Goal: Transaction & Acquisition: Obtain resource

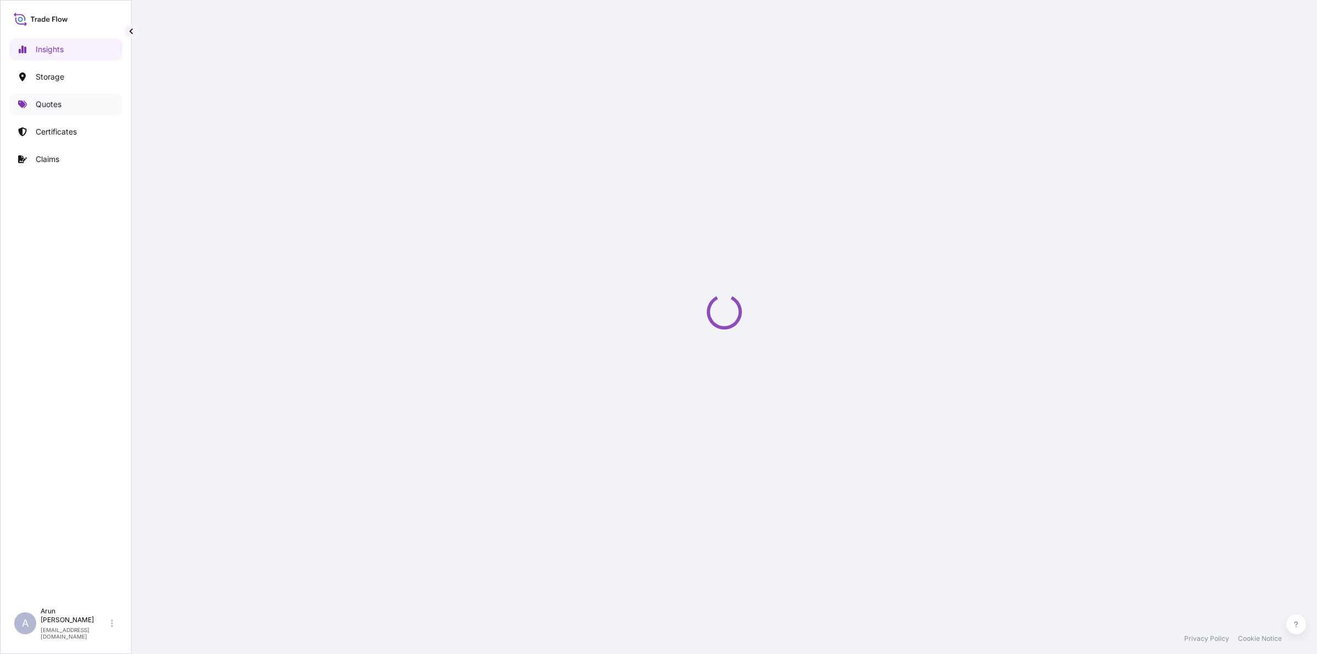
select select "2025"
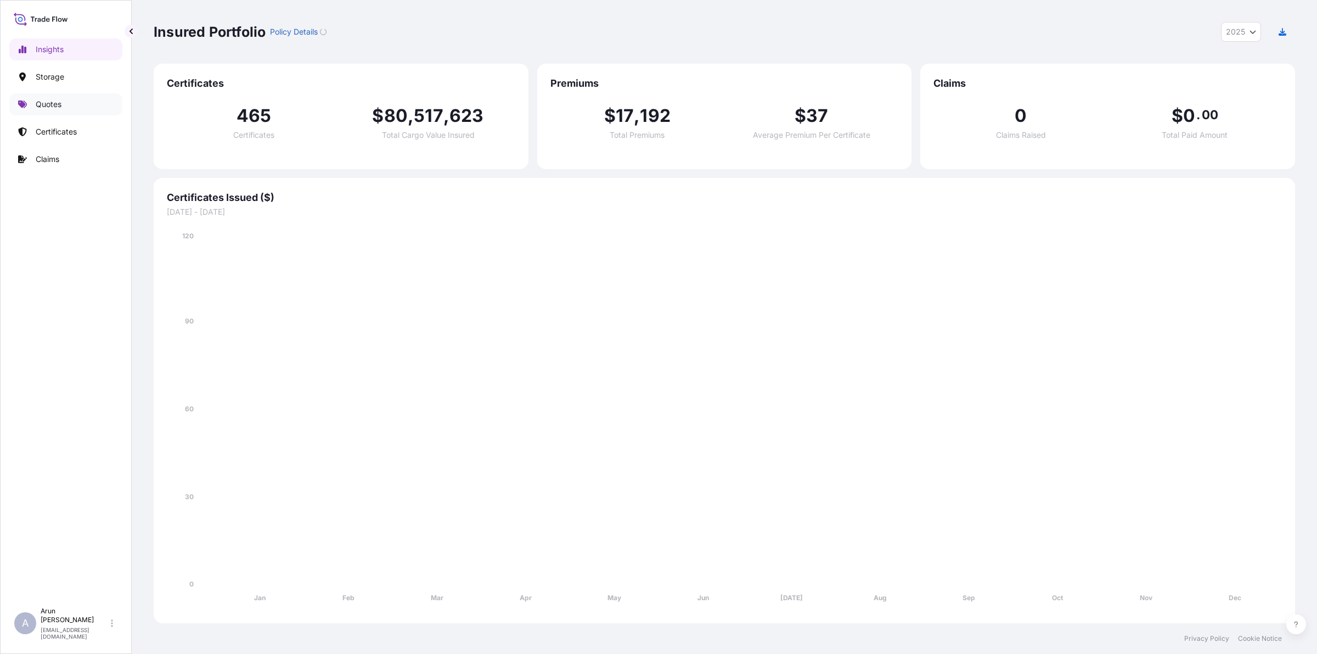
click at [47, 108] on p "Quotes" at bounding box center [49, 104] width 26 height 11
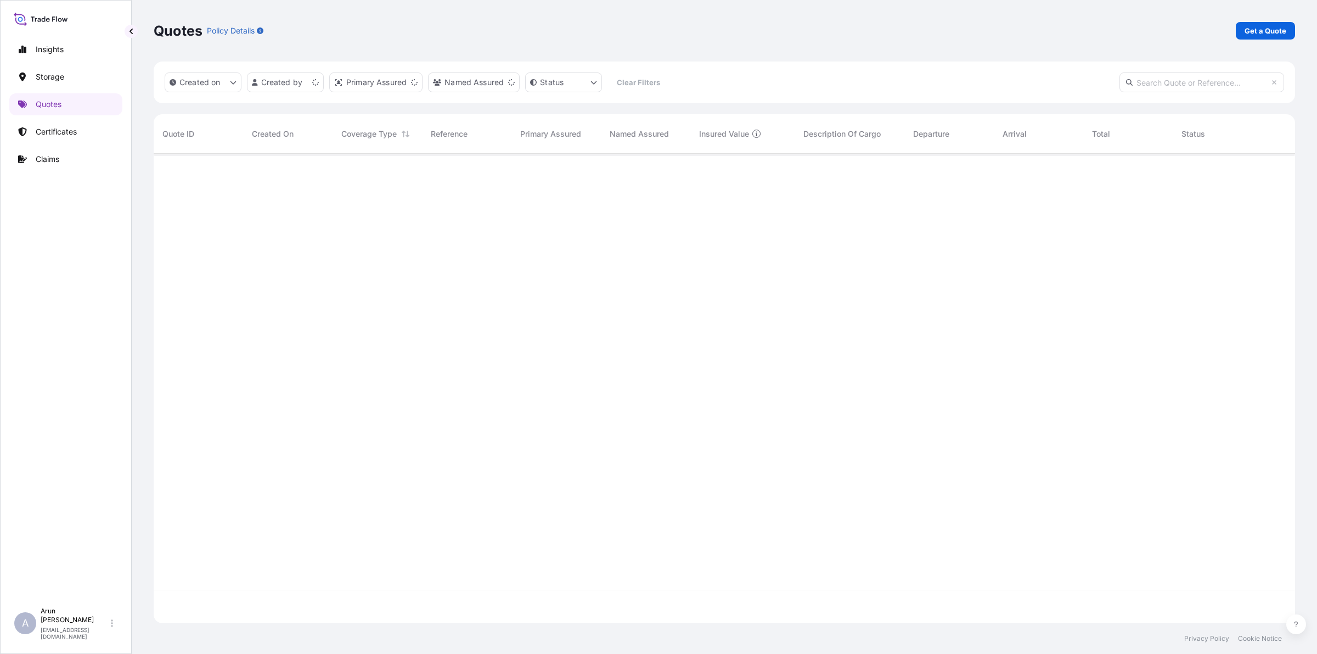
scroll to position [465, 1131]
click at [1272, 33] on p "Get a Quote" at bounding box center [1266, 30] width 42 height 11
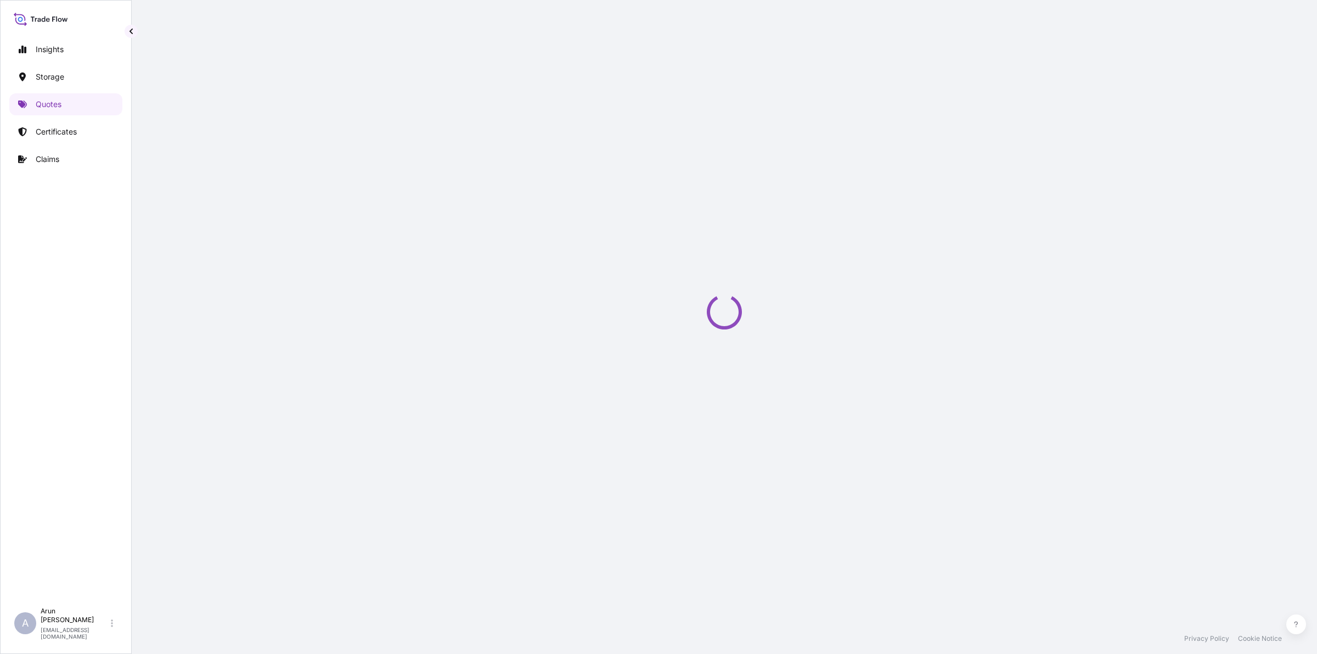
select select "Water"
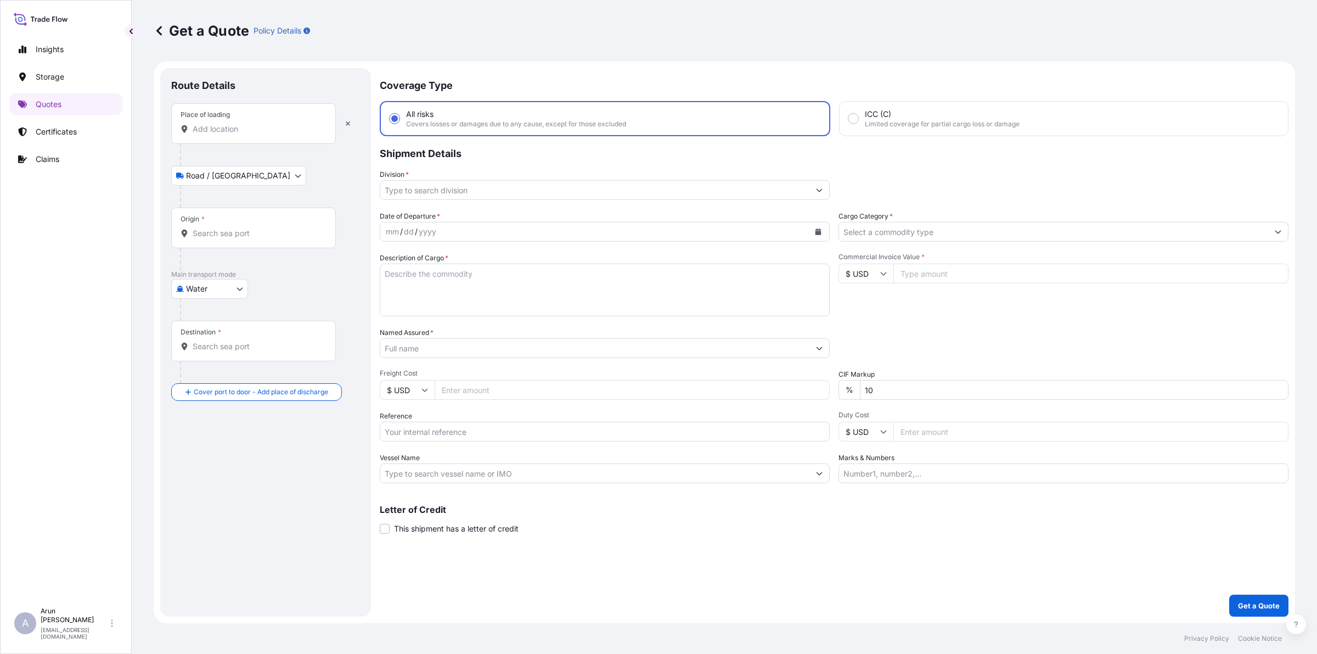
click at [227, 114] on div "Place of loading" at bounding box center [205, 114] width 49 height 9
click at [227, 123] on input "Place of loading" at bounding box center [258, 128] width 130 height 11
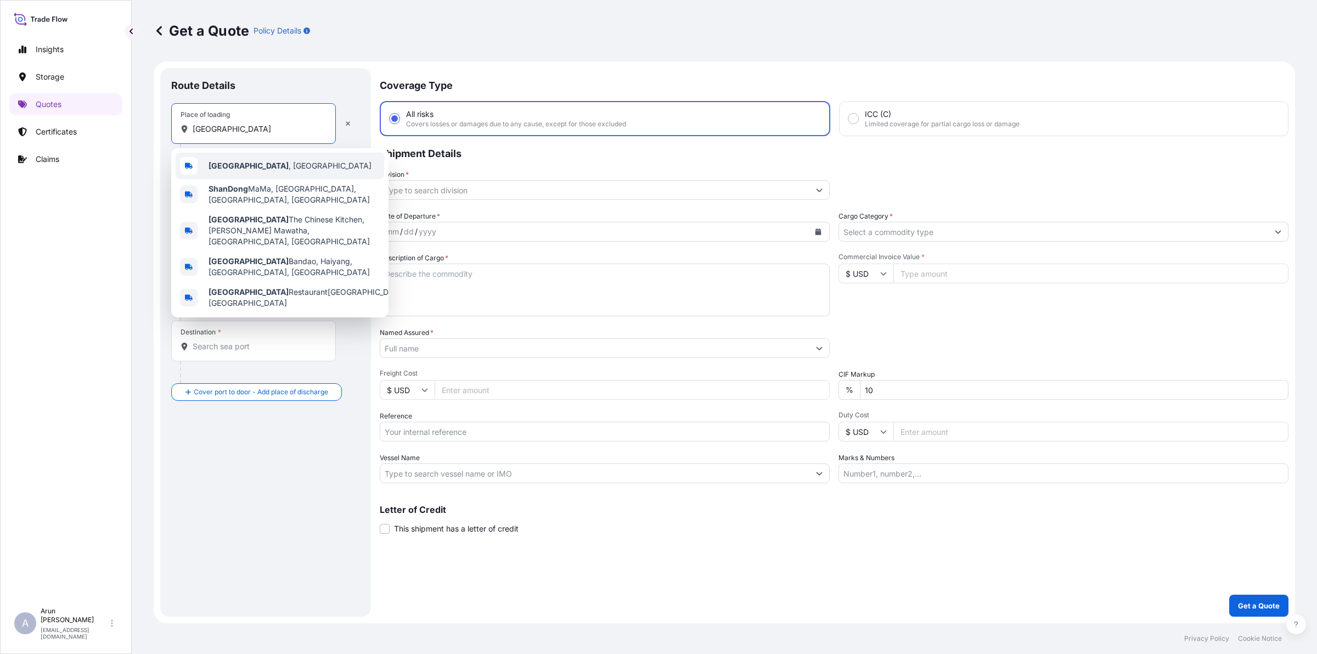
click at [237, 169] on b "[GEOGRAPHIC_DATA]" at bounding box center [249, 165] width 80 height 9
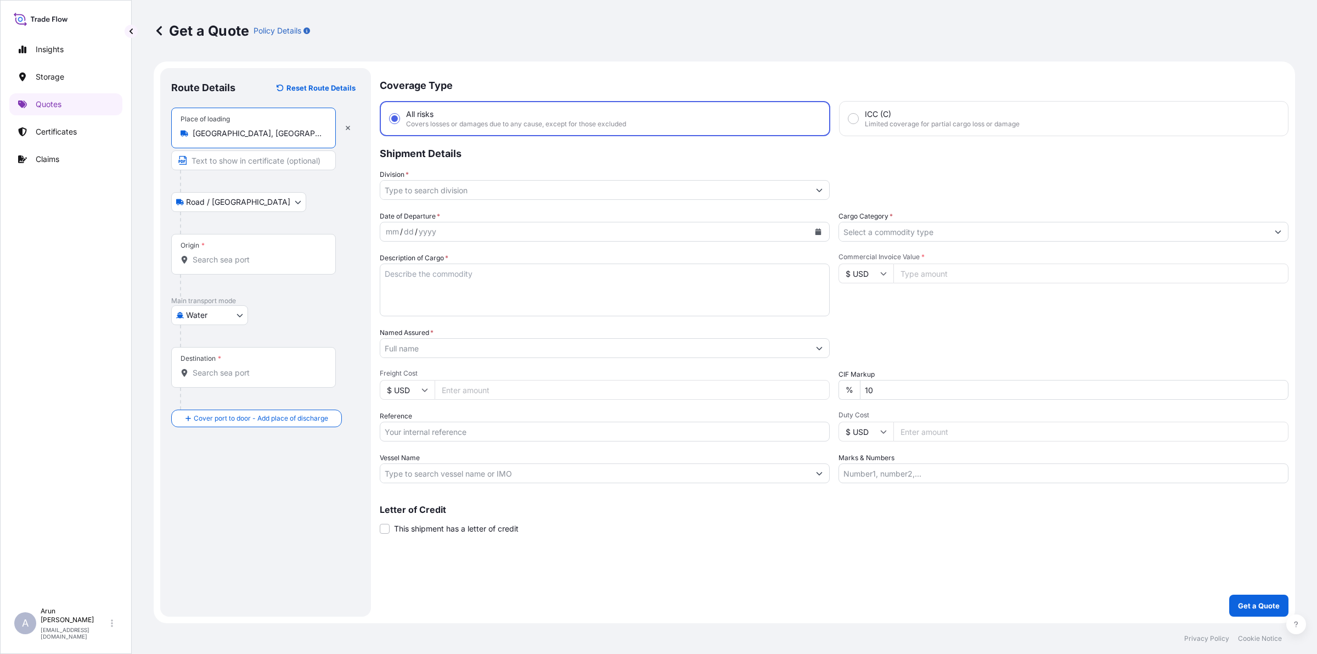
type input "[GEOGRAPHIC_DATA], [GEOGRAPHIC_DATA]"
click at [245, 160] on input "Text to appear on certificate" at bounding box center [253, 160] width 165 height 20
type input "j"
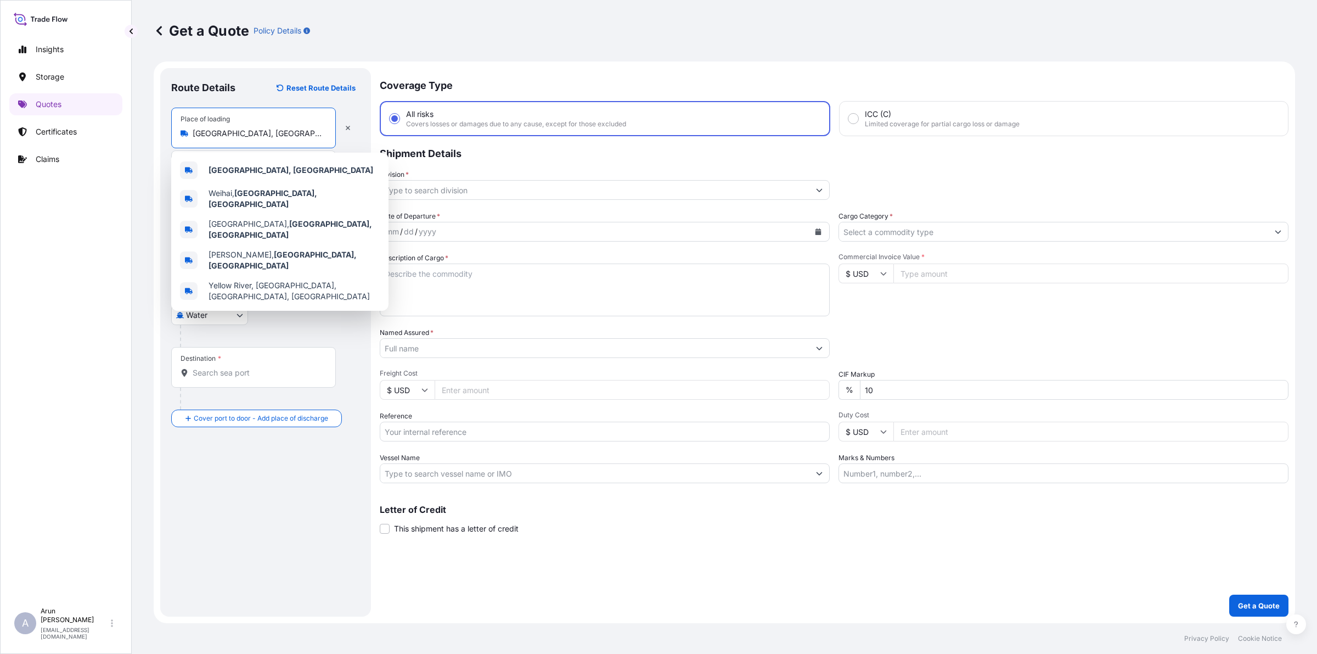
drag, startPoint x: 210, startPoint y: 136, endPoint x: 195, endPoint y: 135, distance: 14.9
click at [195, 135] on input "[GEOGRAPHIC_DATA], [GEOGRAPHIC_DATA]" at bounding box center [258, 133] width 130 height 11
click at [226, 167] on b "[GEOGRAPHIC_DATA], [GEOGRAPHIC_DATA]" at bounding box center [291, 169] width 165 height 9
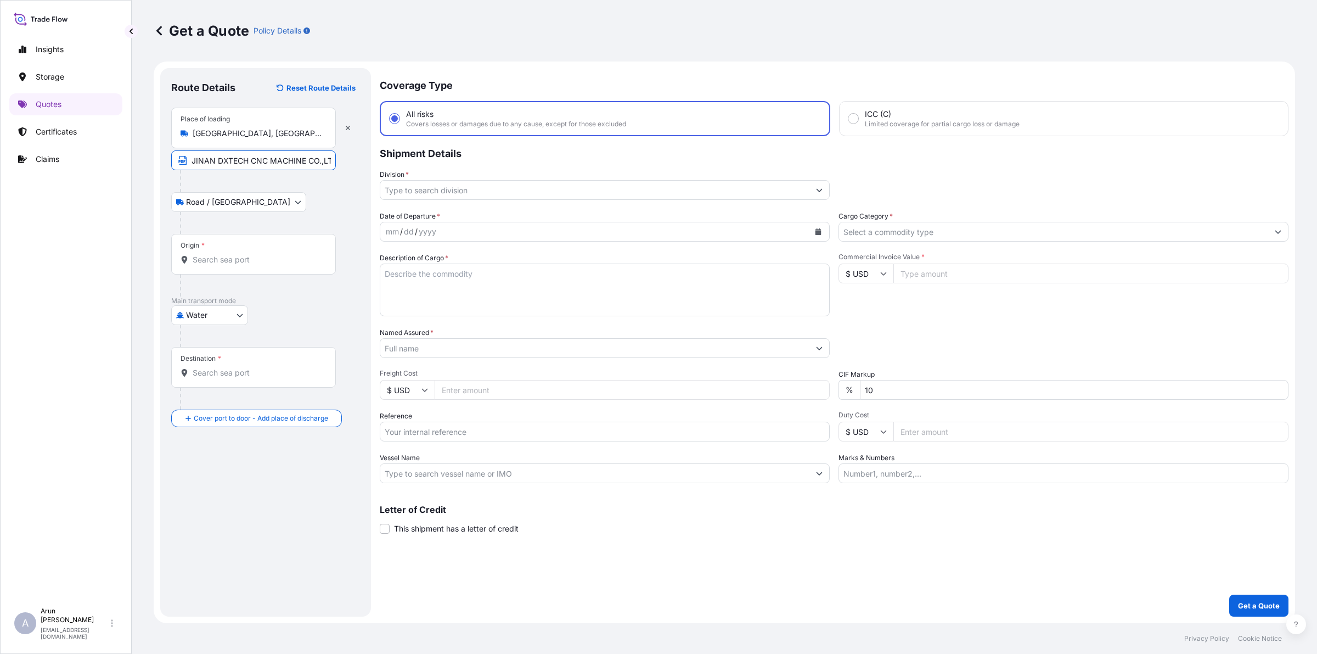
click at [329, 162] on input "JINAN DXTECH CNC MACHINE CO.,LTD" at bounding box center [253, 160] width 165 height 20
paste input "[GEOGRAPHIC_DATA], [GEOGRAPHIC_DATA]"
click at [267, 162] on input "JINAN DXTECH CNC MACHINE CO.,LTDShandong, [GEOGRAPHIC_DATA]" at bounding box center [253, 160] width 165 height 20
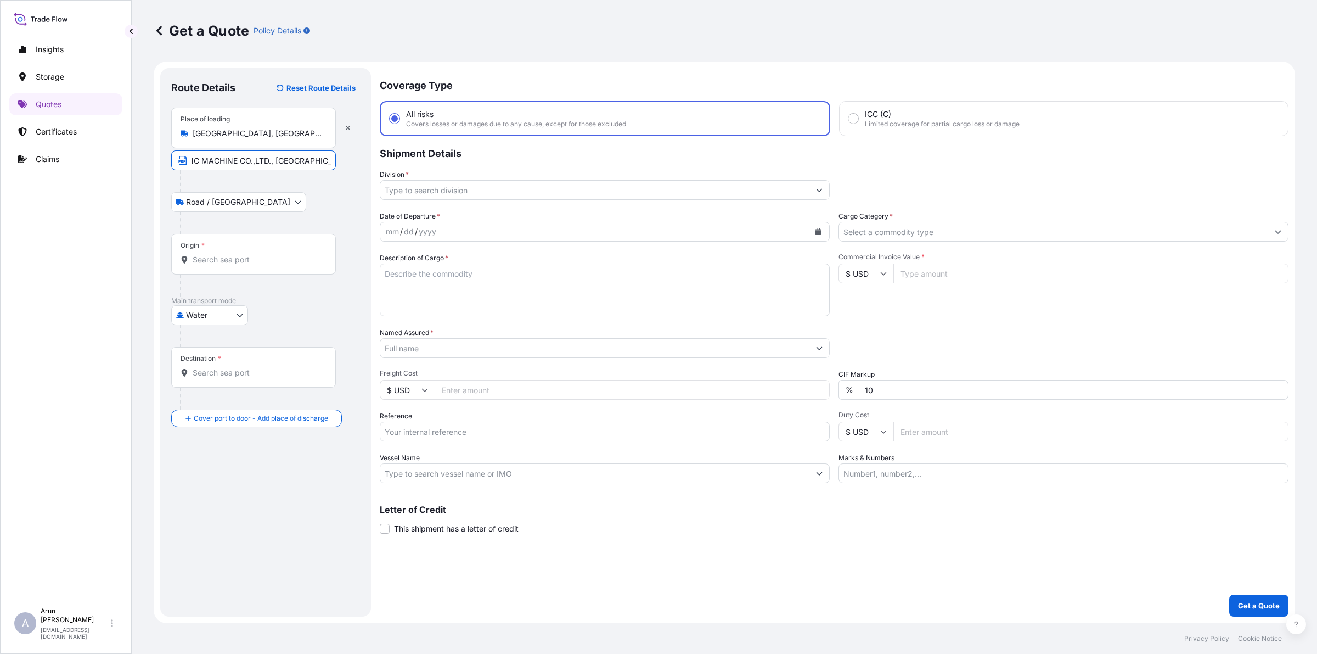
type input "JINAN DXTECH CNC MACHINE CO.,LTD., [GEOGRAPHIC_DATA], [GEOGRAPHIC_DATA]"
click at [245, 264] on input "Origin *" at bounding box center [258, 259] width 130 height 11
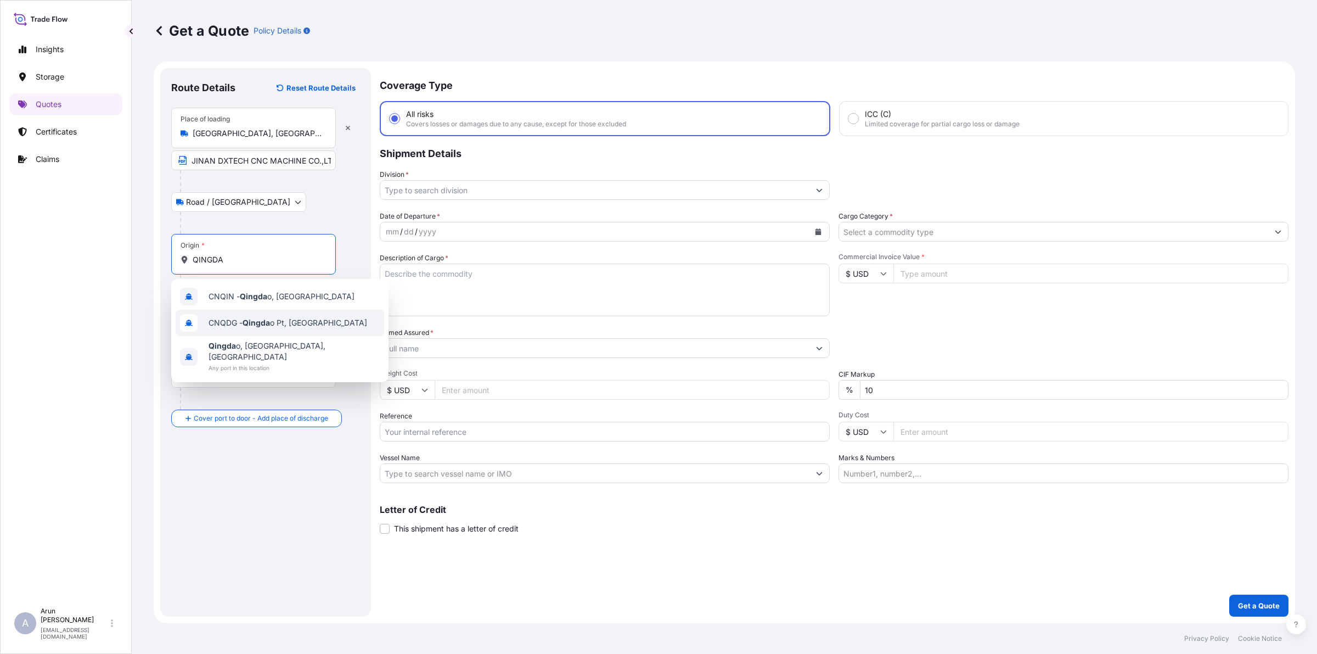
click at [274, 318] on div "CNQIN - Qingda o, [GEOGRAPHIC_DATA] CNQDG - Qingda o Pt, [GEOGRAPHIC_DATA] [GEO…" at bounding box center [279, 330] width 217 height 103
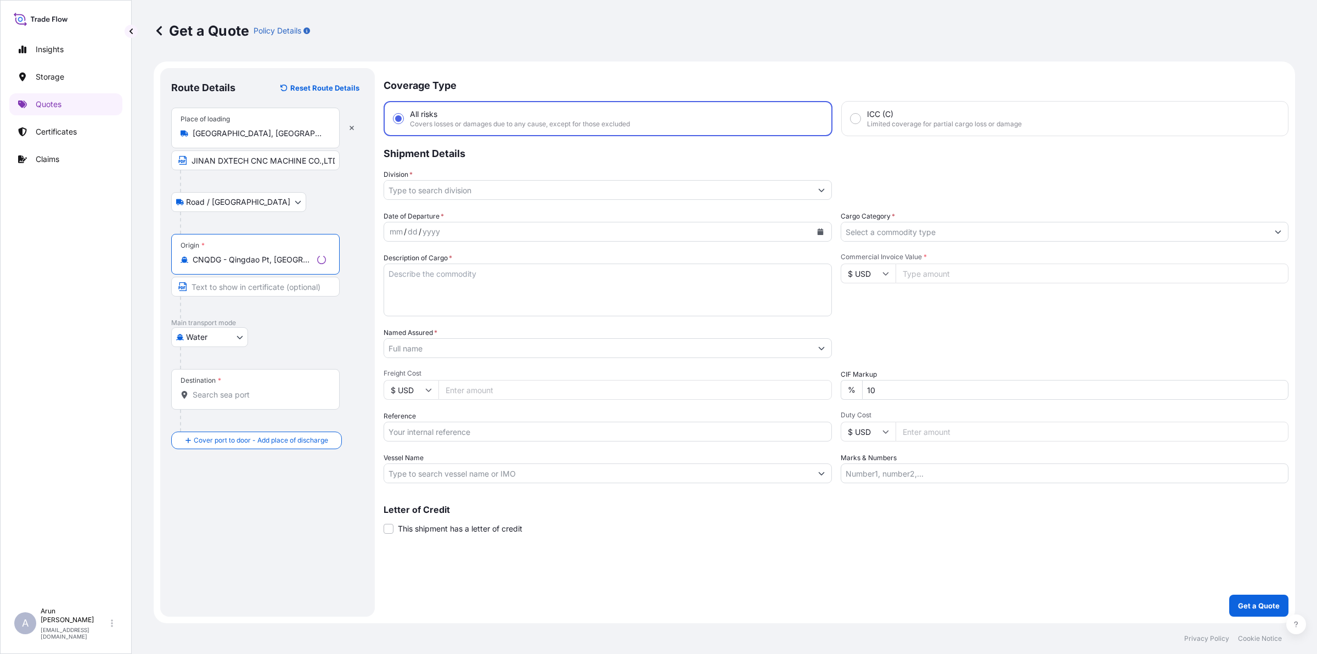
type input "CNQDG - Qingdao Pt, [GEOGRAPHIC_DATA]"
click at [267, 391] on input "Destination *" at bounding box center [258, 394] width 130 height 11
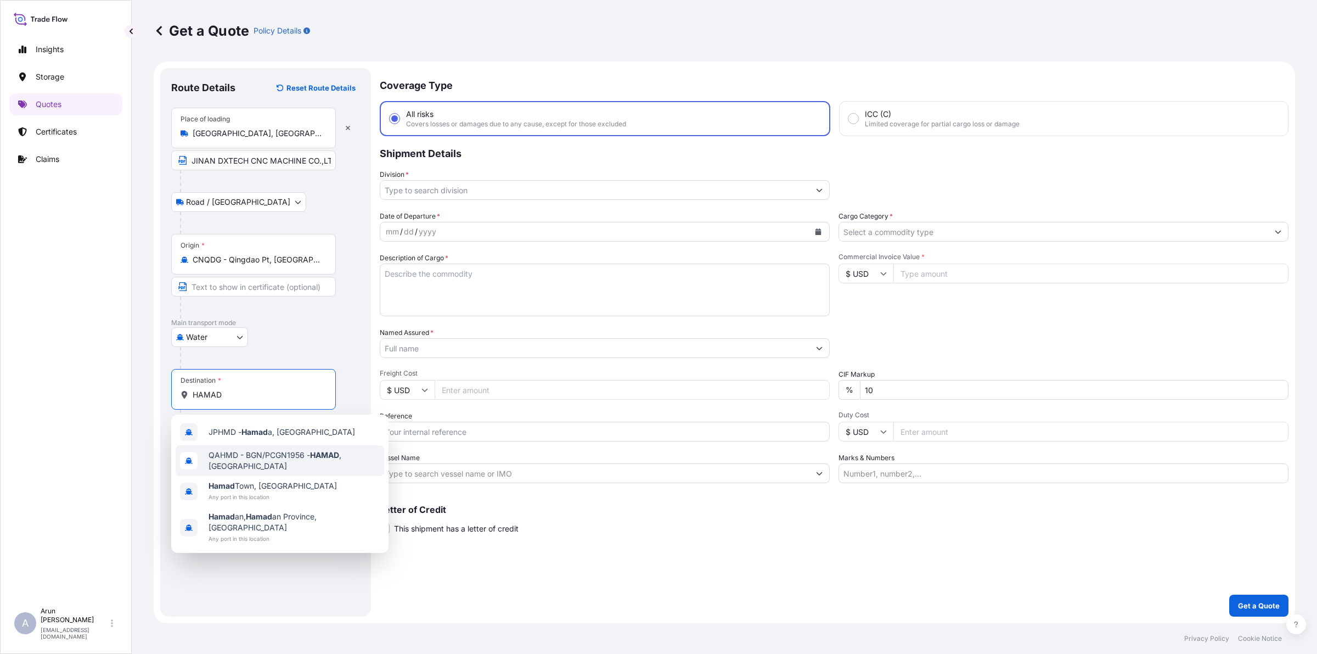
click at [261, 456] on span "QAHMD - BGN/PCGN1956 - HAMAD , [GEOGRAPHIC_DATA]" at bounding box center [294, 460] width 171 height 22
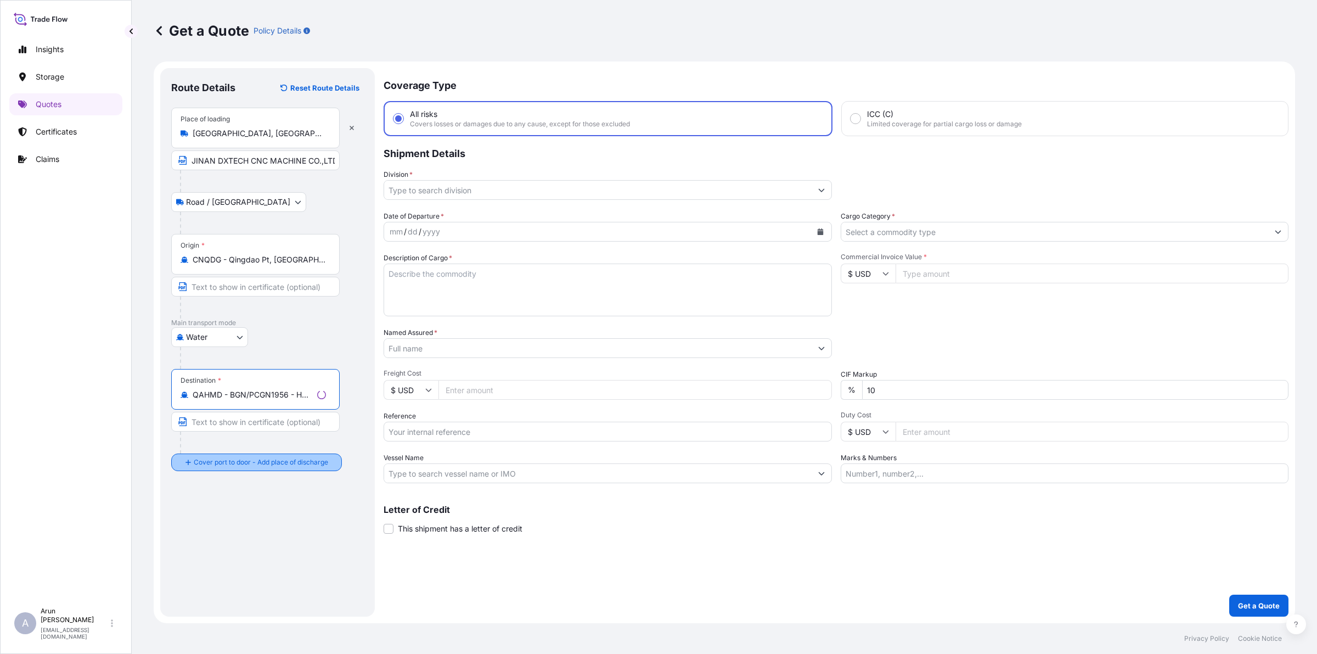
type input "QAHMD - BGN/PCGN1956 - HAMAD, [GEOGRAPHIC_DATA]"
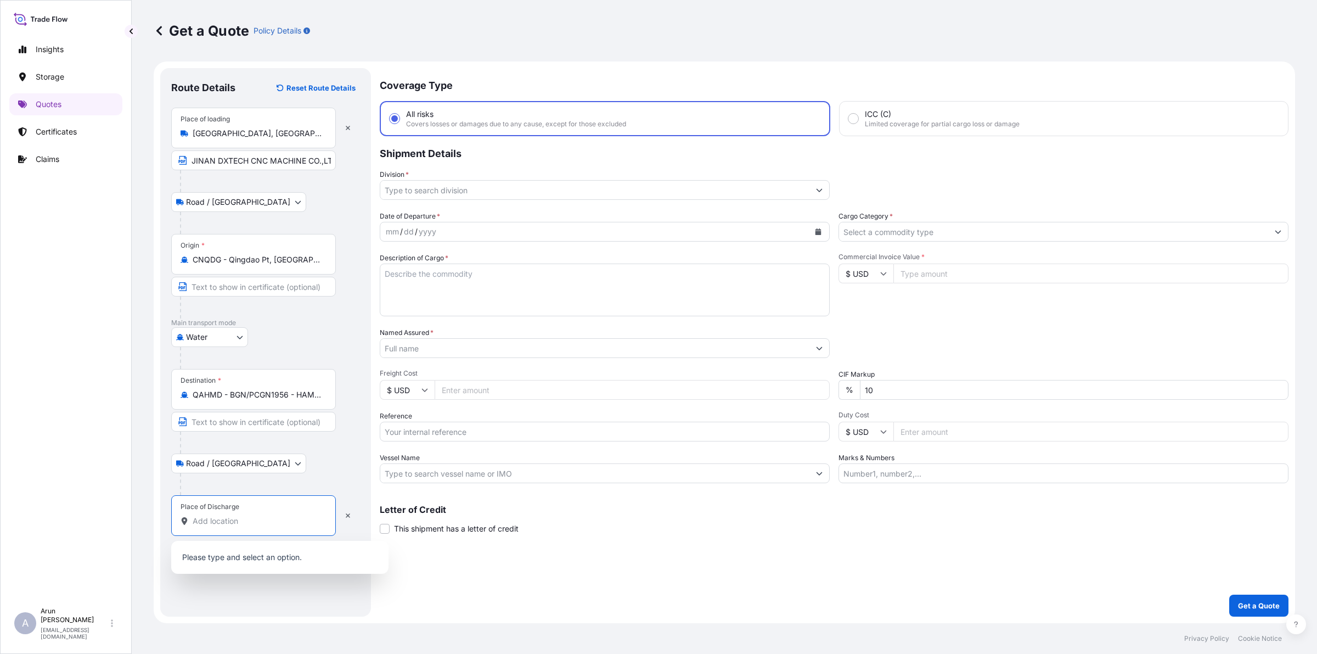
click at [251, 523] on input "Place of Discharge" at bounding box center [258, 520] width 130 height 11
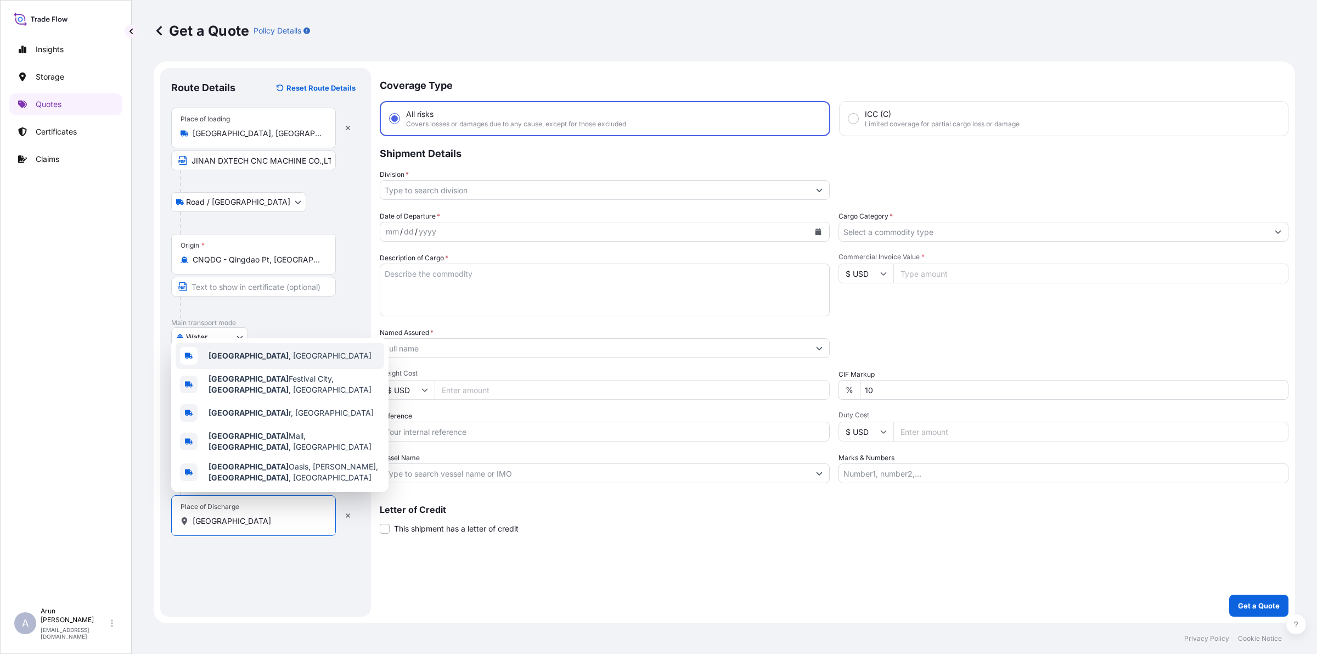
click at [237, 369] on div "[GEOGRAPHIC_DATA] , [GEOGRAPHIC_DATA]" at bounding box center [280, 355] width 209 height 26
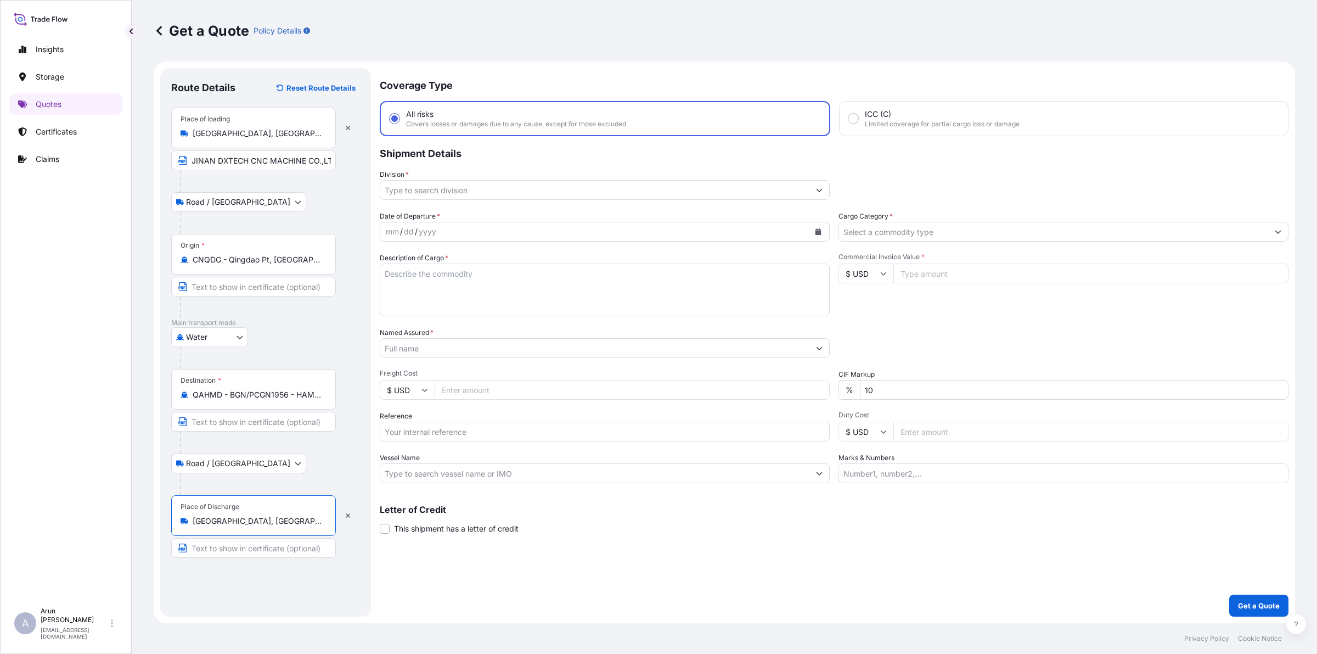
type input "[GEOGRAPHIC_DATA], [GEOGRAPHIC_DATA]"
click at [826, 232] on button "Calendar" at bounding box center [819, 232] width 18 height 18
click at [522, 324] on div "13" at bounding box center [524, 323] width 20 height 20
click at [704, 195] on input "Division *" at bounding box center [594, 190] width 429 height 20
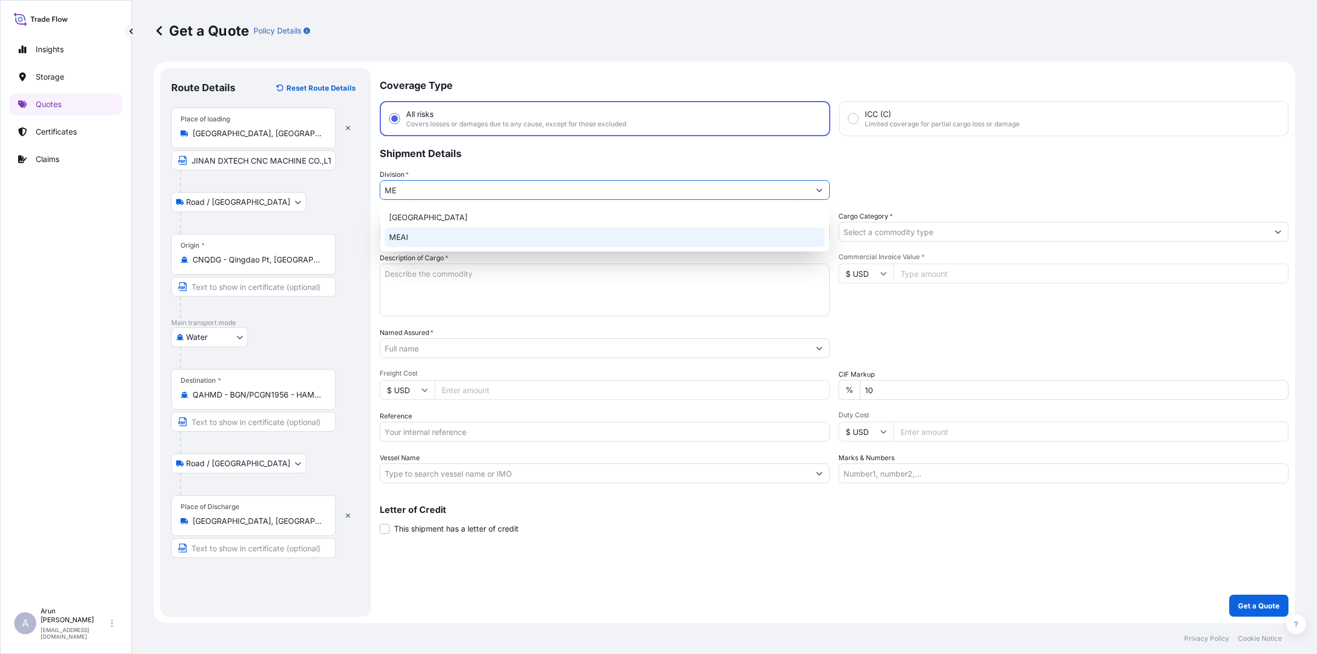
click at [402, 236] on div "MEAI" at bounding box center [605, 237] width 440 height 20
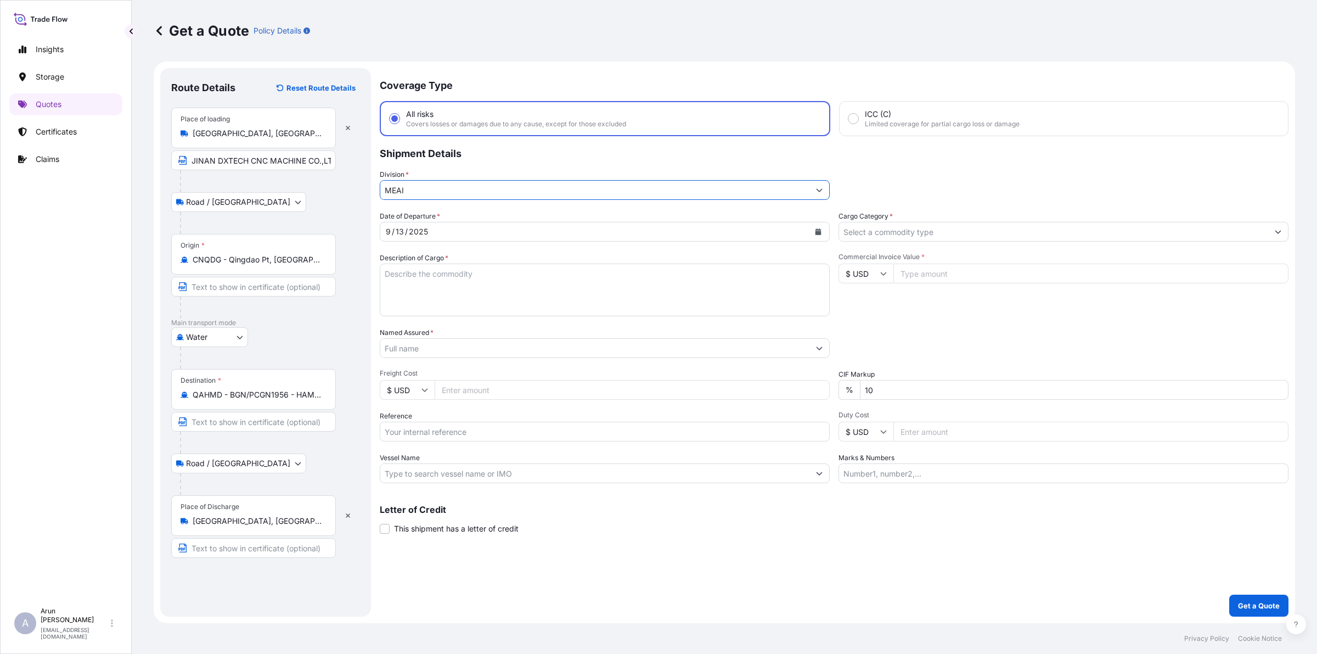
type input "MEAI"
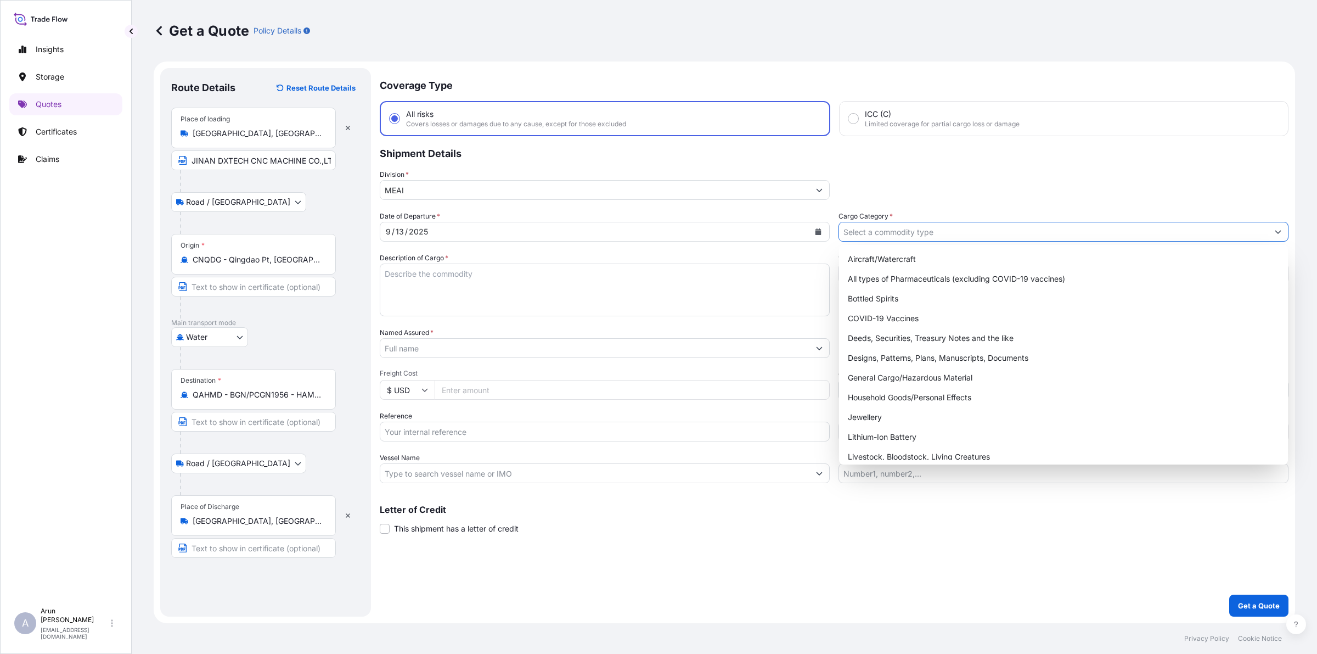
click at [911, 227] on input "Cargo Category *" at bounding box center [1053, 232] width 429 height 20
click at [874, 375] on div "General Cargo/Hazardous Material" at bounding box center [1064, 378] width 440 height 20
type input "General Cargo/Hazardous Material"
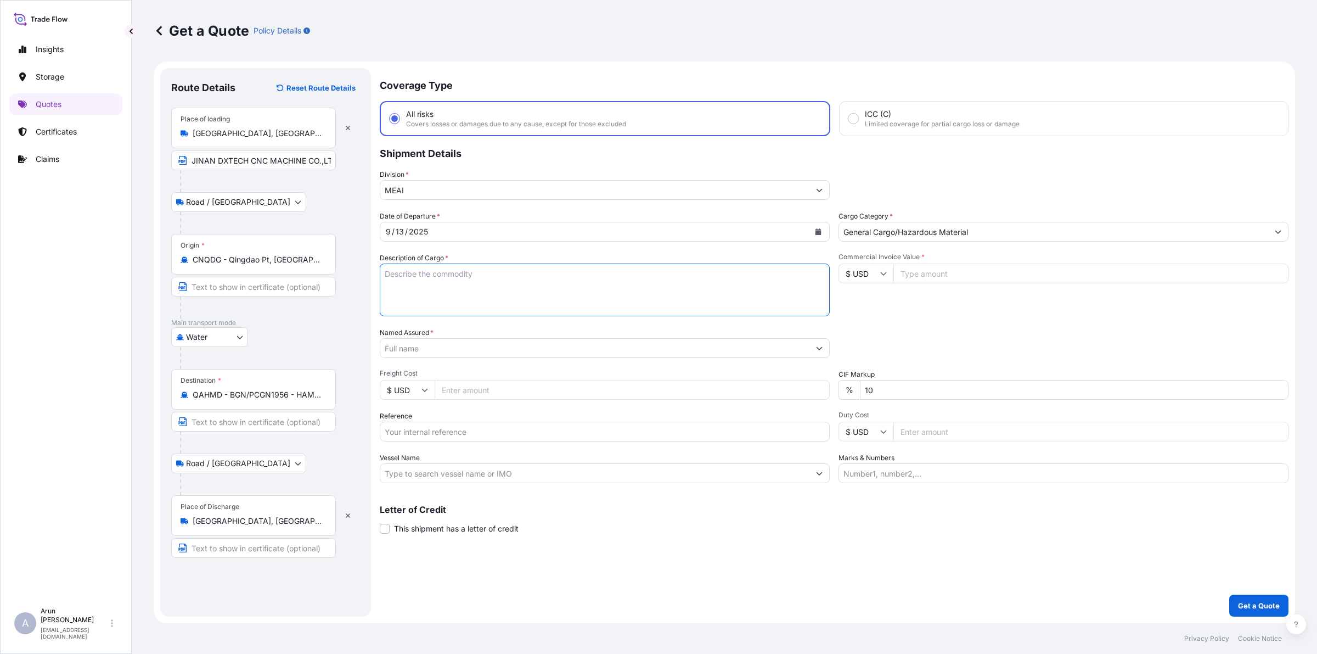
click at [494, 269] on textarea "Description of Cargo *" at bounding box center [605, 289] width 450 height 53
click at [441, 273] on textarea "LASER WELDINDING MACHINE FIBER LASER CUTTING" at bounding box center [605, 289] width 450 height 53
click at [445, 269] on textarea "LASER WELDINDING MACHINE FIBER LASER CUTTING" at bounding box center [605, 289] width 450 height 53
click at [693, 281] on textarea "LASER WELDINDING MACHINE FIBER LASER CUTTING" at bounding box center [605, 289] width 450 height 53
click at [429, 274] on textarea "LASER WELDINDING MACHINE FIBER LASER CUTTING" at bounding box center [605, 289] width 450 height 53
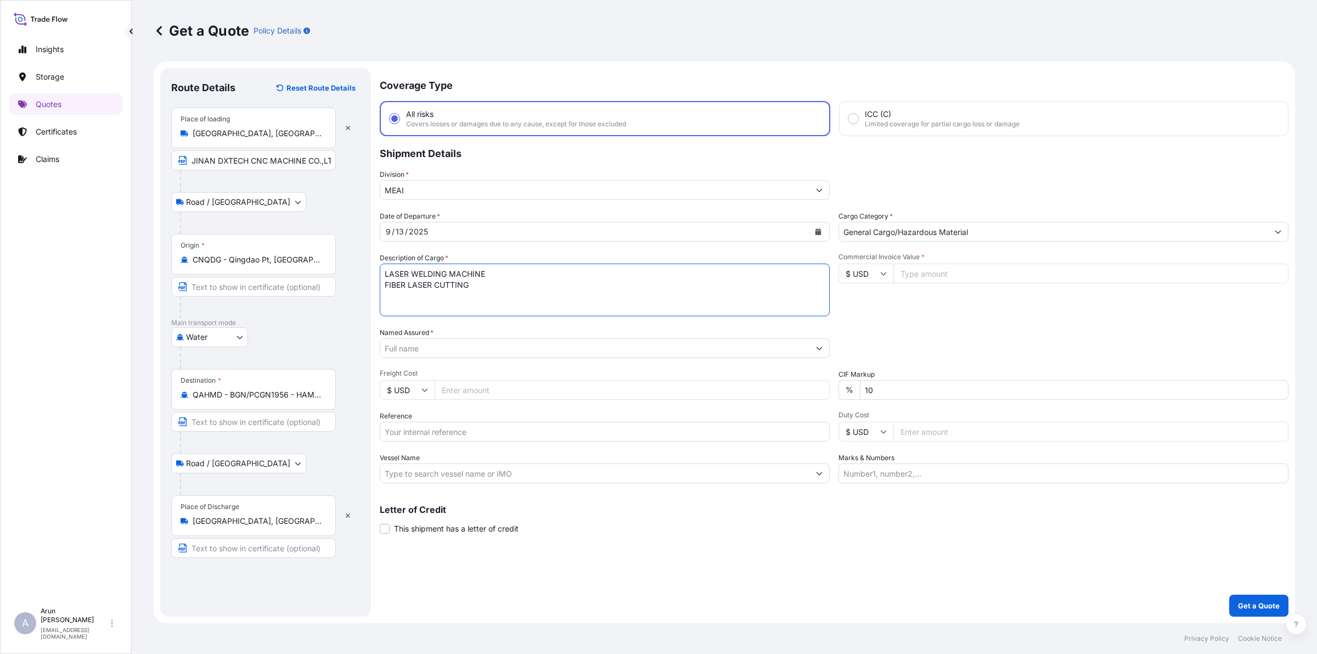
click at [509, 289] on textarea "LASER WELDING MACHINE FIBER LASER CUTTING" at bounding box center [605, 289] width 450 height 53
type textarea "LASER WELDING MACHINE FIBER LASER CUTTING MACHINE PRESS BRAKE"
drag, startPoint x: 489, startPoint y: 332, endPoint x: 486, endPoint y: 338, distance: 6.4
click at [488, 332] on div "Named Assured *" at bounding box center [605, 342] width 450 height 31
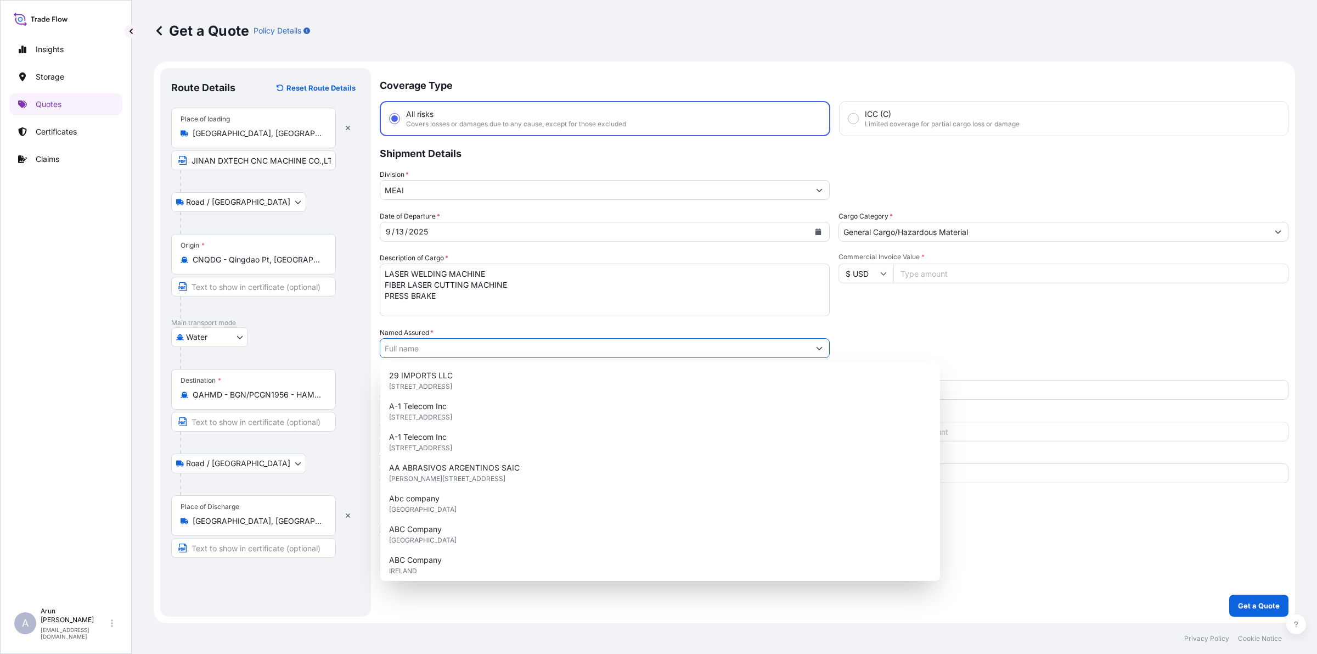
click at [483, 347] on input "Named Assured *" at bounding box center [594, 348] width 429 height 20
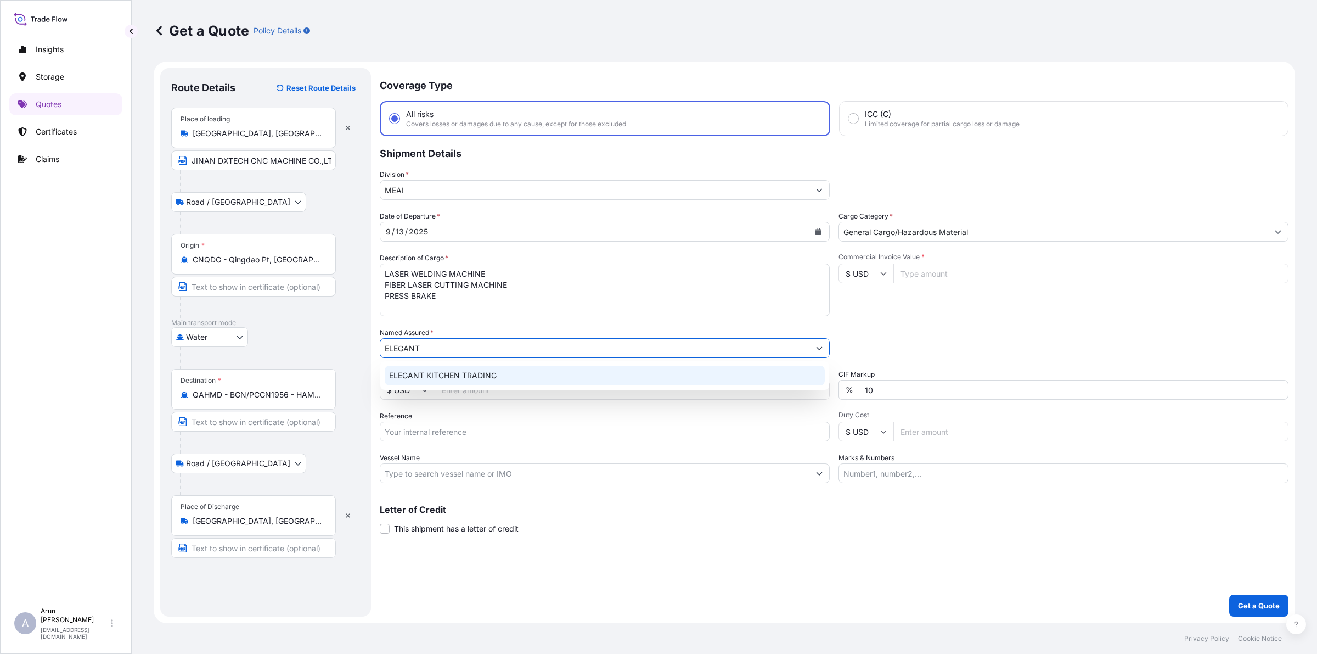
click at [451, 370] on span "ELEGANT KITCHEN TRADING" at bounding box center [443, 375] width 108 height 11
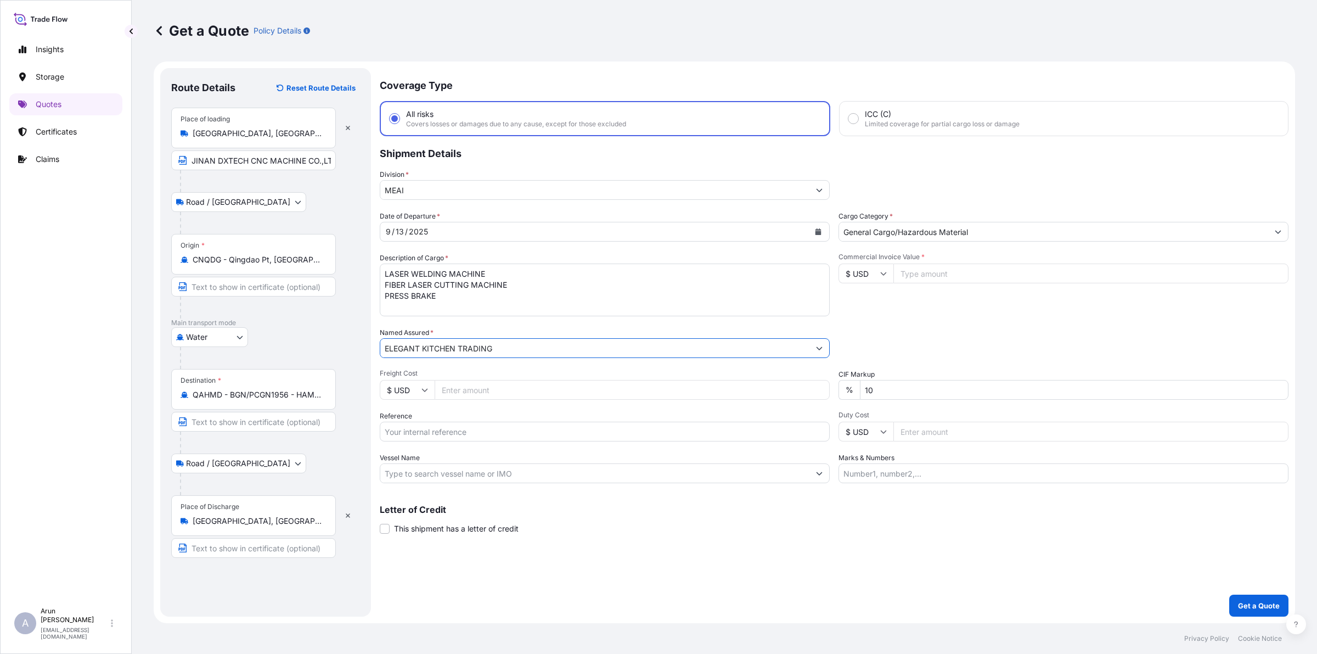
drag, startPoint x: 493, startPoint y: 345, endPoint x: 329, endPoint y: 352, distance: 163.7
click at [329, 352] on form "Route Details Reset Route Details Place of loading [GEOGRAPHIC_DATA], [GEOGRAPH…" at bounding box center [725, 341] width 1142 height 561
type input "ELEGANT KITCHEN TRADING"
click at [198, 543] on input "Text to appear on certificate" at bounding box center [253, 548] width 165 height 20
paste input "ELEGANT KITCHEN TRADING"
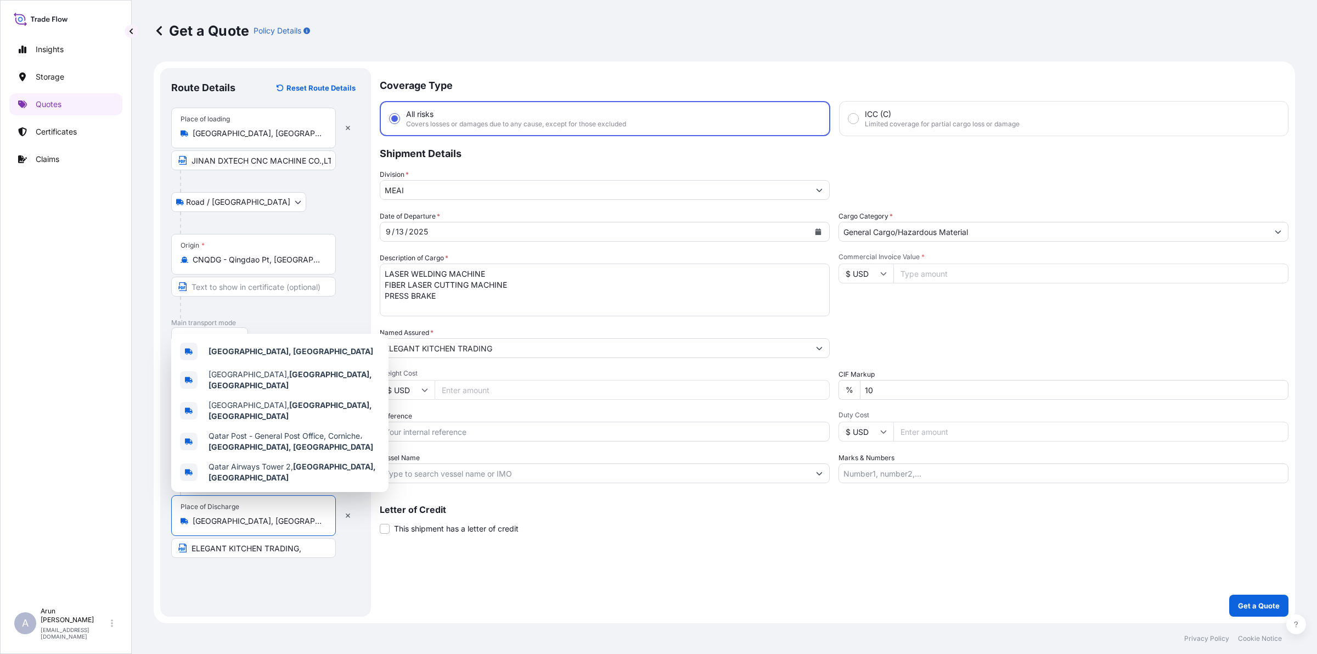
drag, startPoint x: 237, startPoint y: 526, endPoint x: 179, endPoint y: 520, distance: 58.4
click at [179, 520] on div "Place of Discharge [GEOGRAPHIC_DATA], [GEOGRAPHIC_DATA]" at bounding box center [253, 515] width 165 height 41
click at [233, 356] on b "[GEOGRAPHIC_DATA], [GEOGRAPHIC_DATA]" at bounding box center [291, 350] width 165 height 9
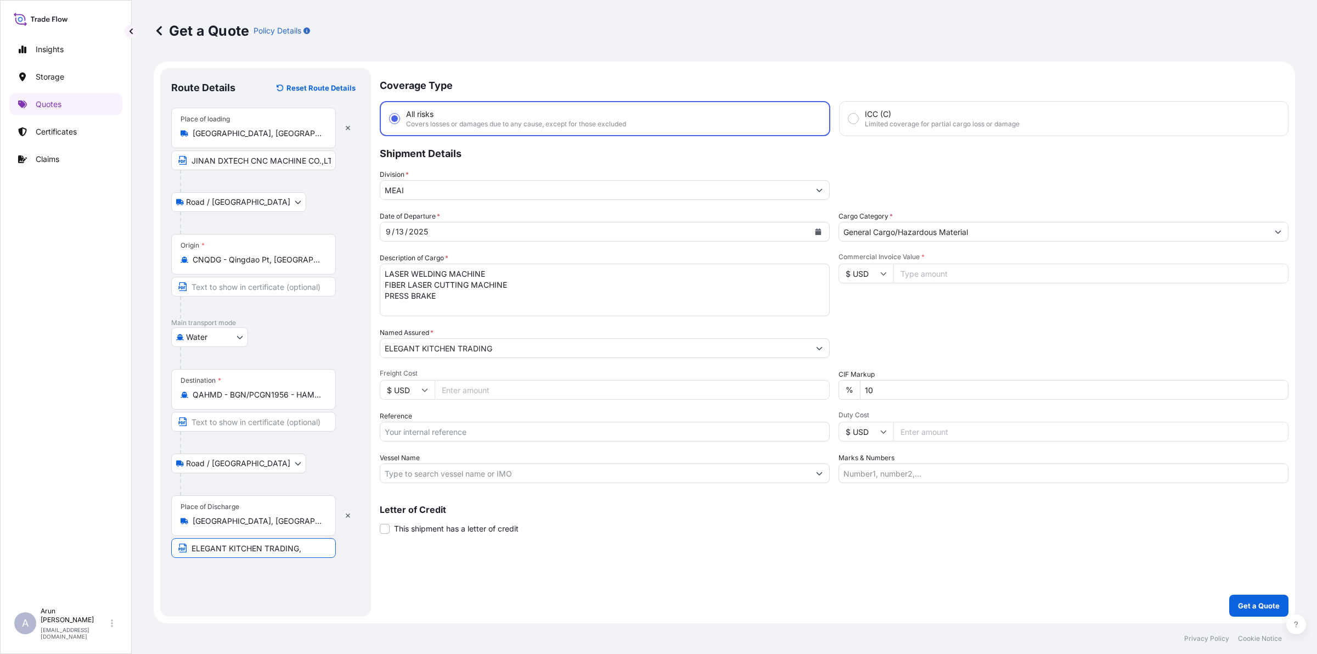
click at [307, 545] on input "ELEGANT KITCHEN TRADING," at bounding box center [253, 548] width 165 height 20
paste input "[GEOGRAPHIC_DATA], [GEOGRAPHIC_DATA]"
type input "ELEGANT KITCHEN TRADING, [GEOGRAPHIC_DATA], [GEOGRAPHIC_DATA]"
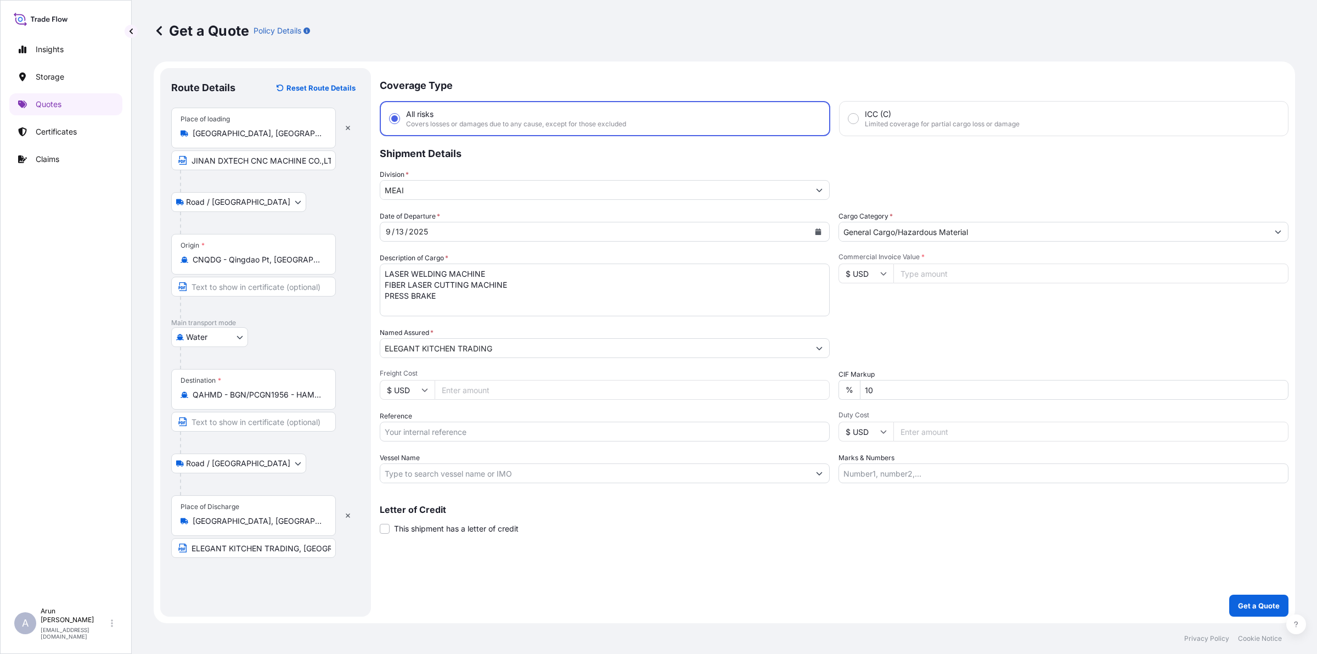
click at [488, 393] on input "Freight Cost" at bounding box center [632, 390] width 395 height 20
type input "2900"
click at [501, 437] on input "Reference" at bounding box center [605, 431] width 450 height 20
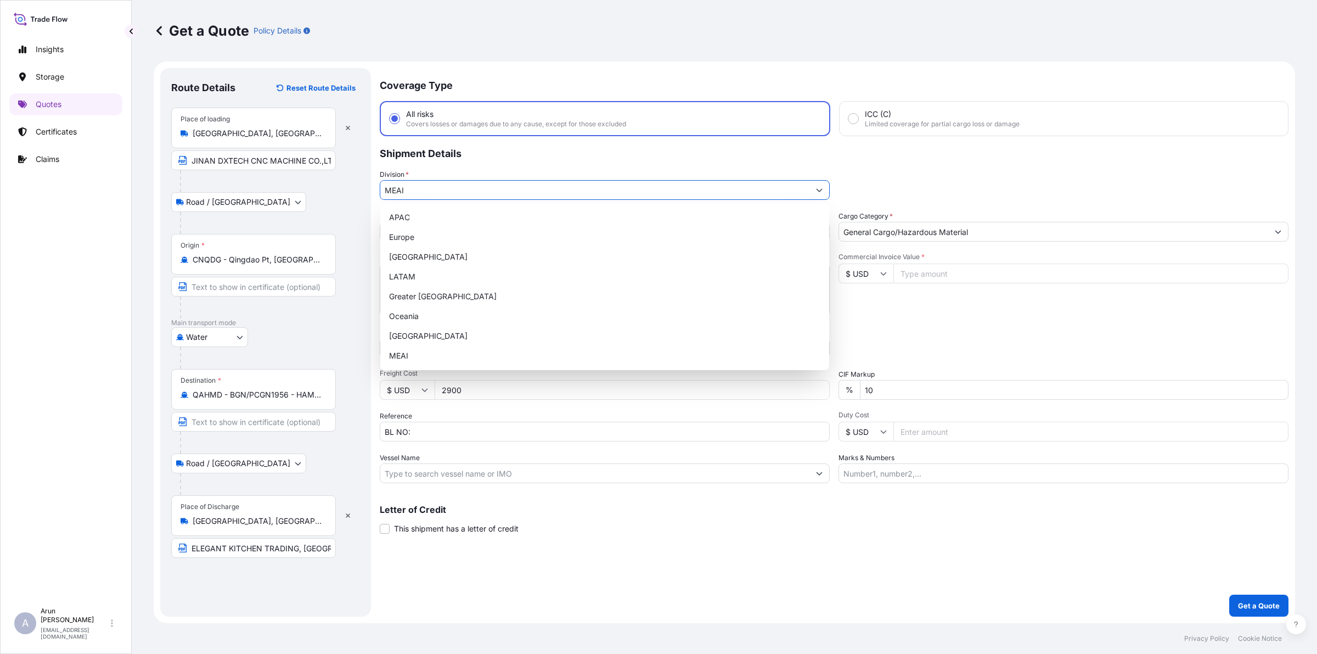
click at [823, 188] on button "Show suggestions" at bounding box center [820, 190] width 20 height 20
click at [527, 418] on div "Reference BL NO:" at bounding box center [605, 426] width 450 height 31
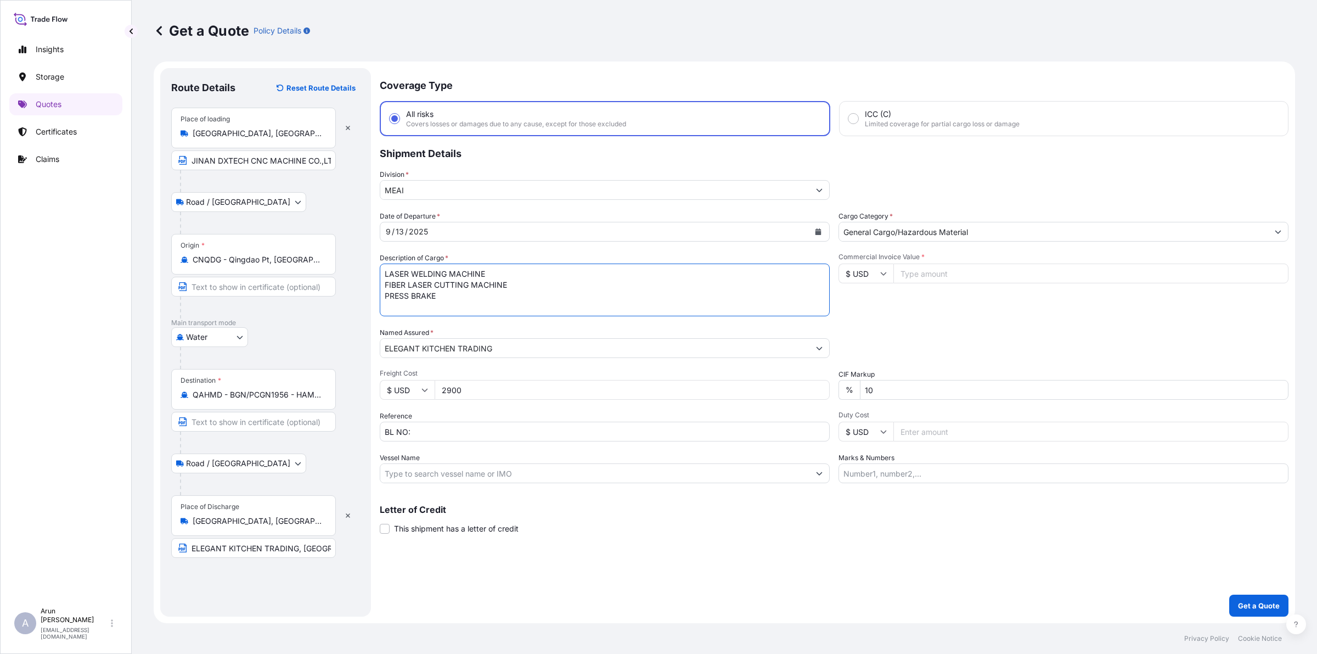
click at [476, 300] on textarea "LASER WELDING MACHINE FIBER LASER CUTTING MACHINE PRESS BRAKE" at bounding box center [605, 289] width 450 height 53
click at [437, 434] on input "BL NO:" at bounding box center [605, 431] width 450 height 20
type input "BL NO: HQDHMD2503011"
click at [397, 479] on input "Vessel Name" at bounding box center [594, 473] width 429 height 20
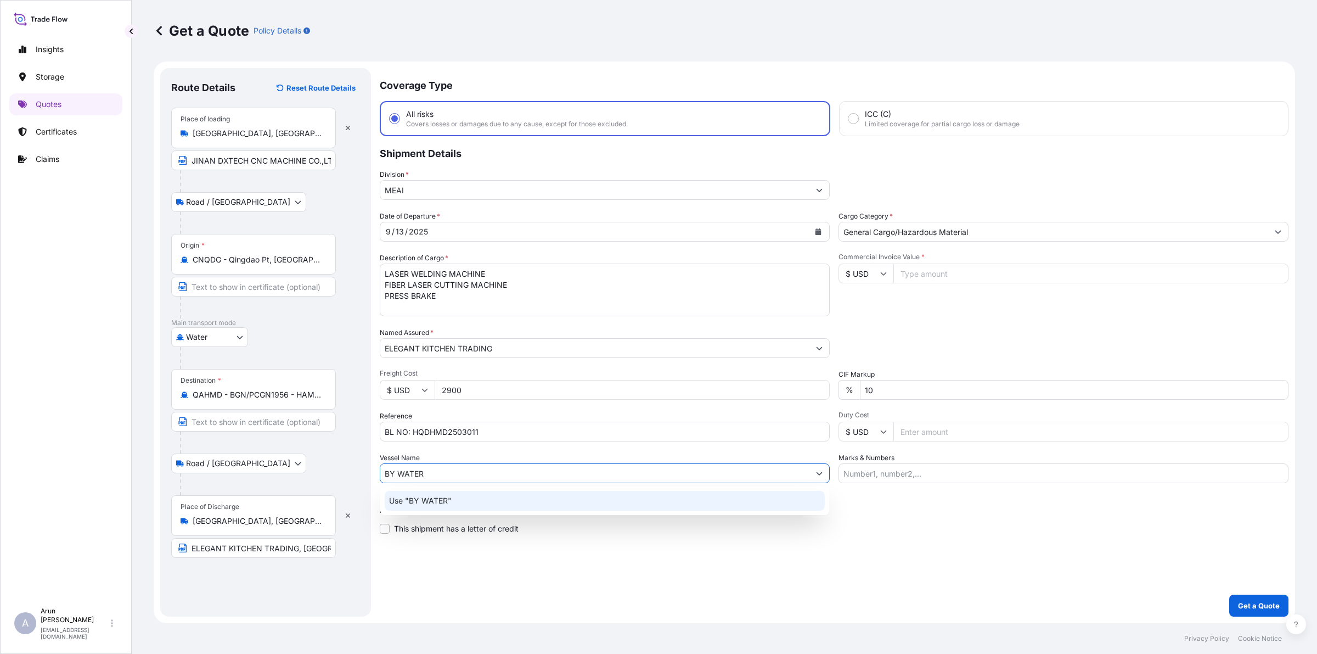
click at [442, 501] on p "Use "BY WATER"" at bounding box center [420, 500] width 63 height 11
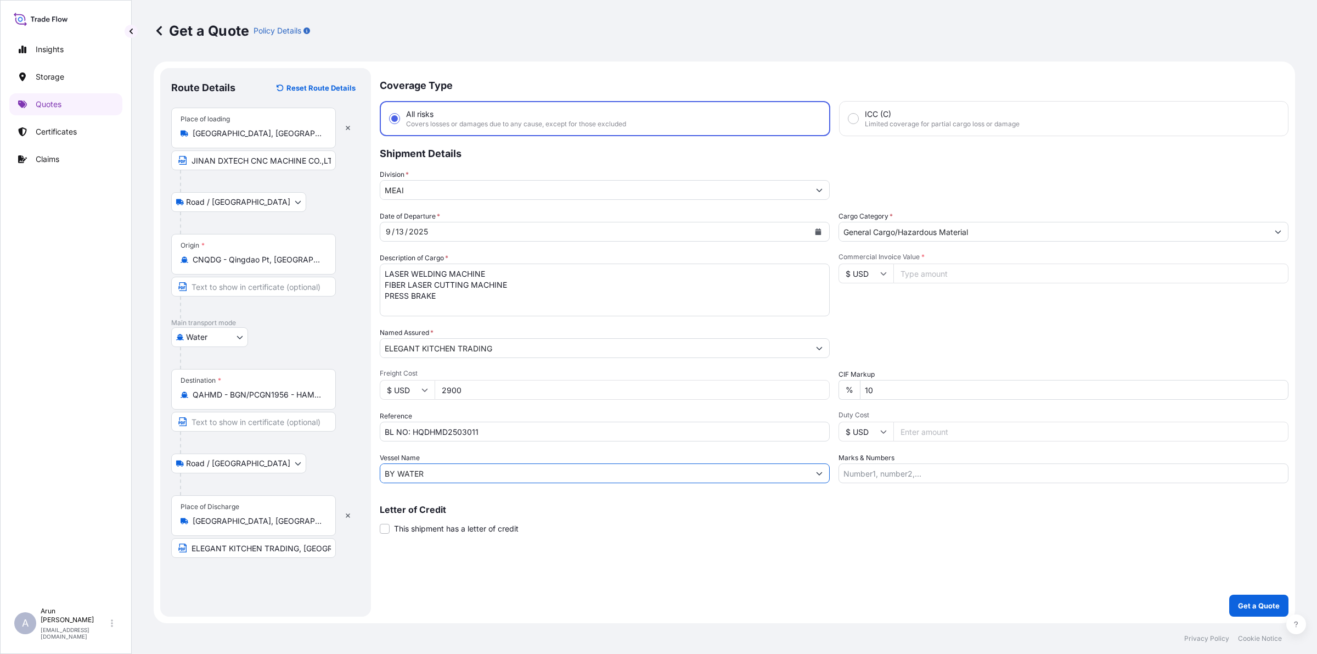
type input "BY WATER"
click at [925, 272] on input "Commercial Invoice Value *" at bounding box center [1090, 273] width 395 height 20
type input "53100"
click at [893, 472] on input "Marks & Numbers" at bounding box center [1064, 473] width 450 height 20
drag, startPoint x: 892, startPoint y: 472, endPoint x: 938, endPoint y: 483, distance: 47.9
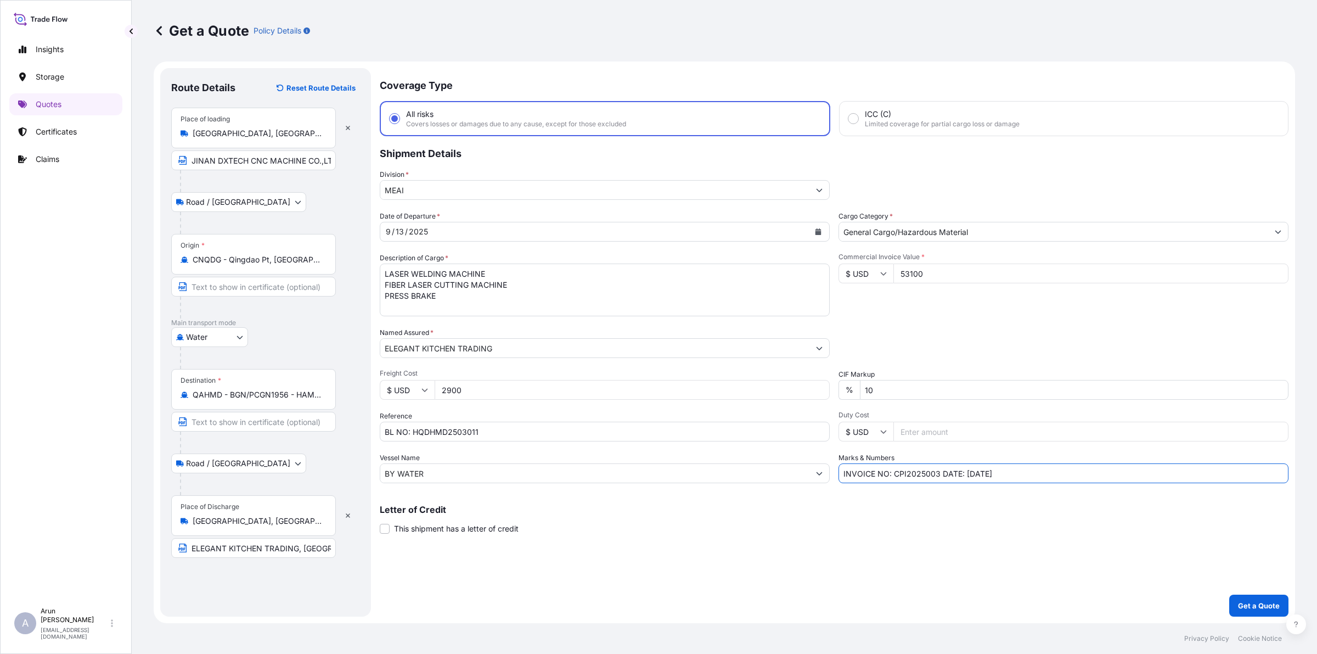
click at [938, 483] on div "Coverage Type All risks Covers losses or damages due to any cause, except for t…" at bounding box center [834, 342] width 909 height 548
click at [969, 473] on input "INVOICE NO: DX250901P DATE: [DATE]" at bounding box center [1064, 473] width 450 height 20
type input "INVOICE NO: DX250901P DATE: [DATE]"
click at [454, 285] on textarea "LASER WELDING MACHINE FIBER LASER CUTTING MACHINE PRESS BRAKE" at bounding box center [605, 289] width 450 height 53
click at [885, 390] on input "10" at bounding box center [1074, 390] width 429 height 20
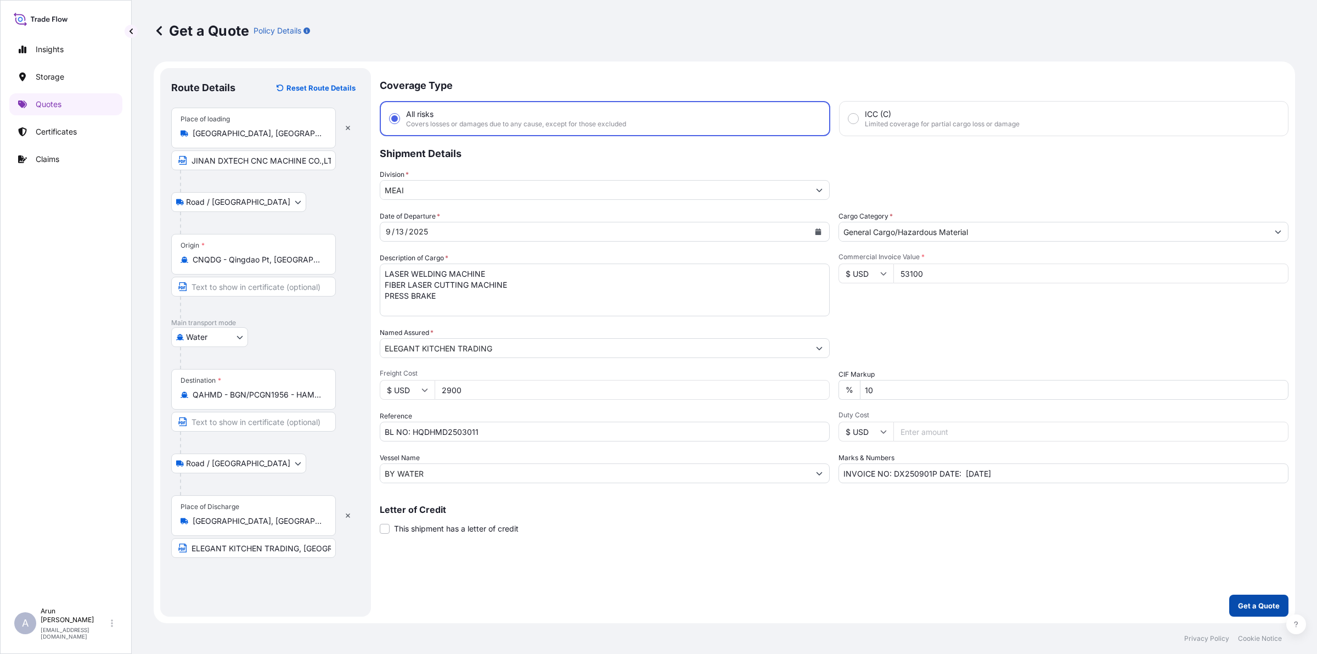
click at [1247, 606] on p "Get a Quote" at bounding box center [1259, 605] width 42 height 11
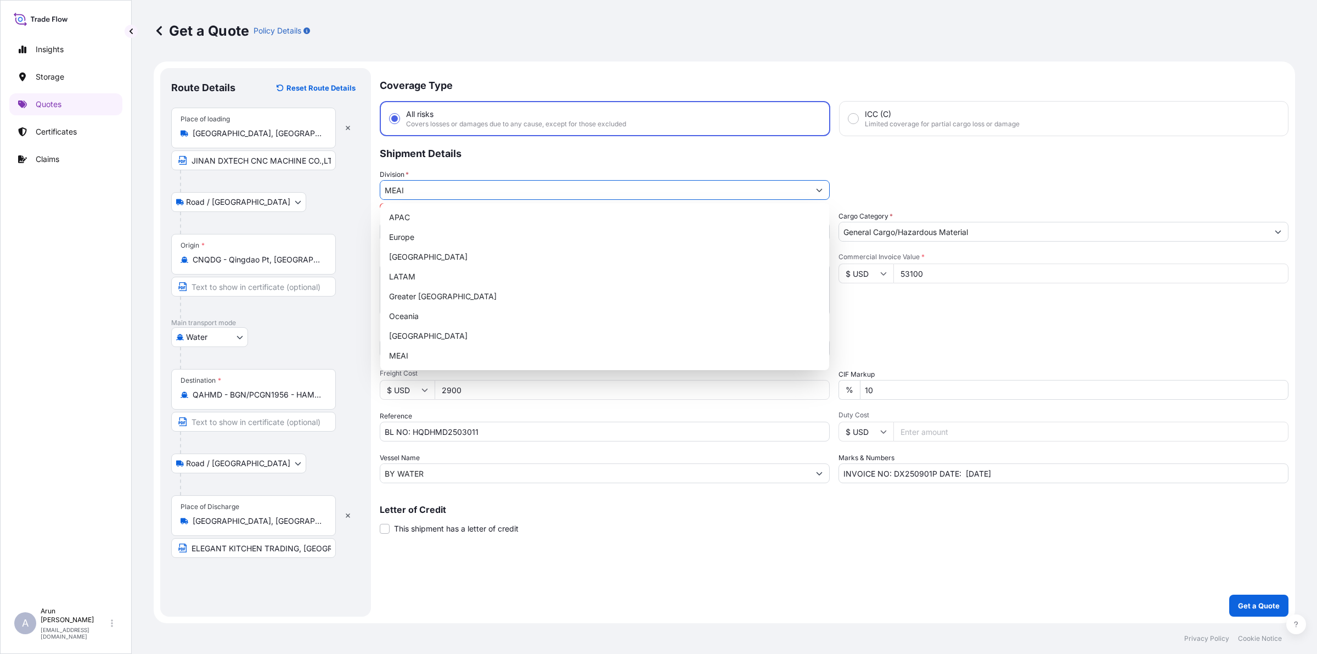
click at [726, 182] on input "MEAI" at bounding box center [594, 190] width 429 height 20
click at [403, 357] on div "MEAI" at bounding box center [605, 356] width 440 height 20
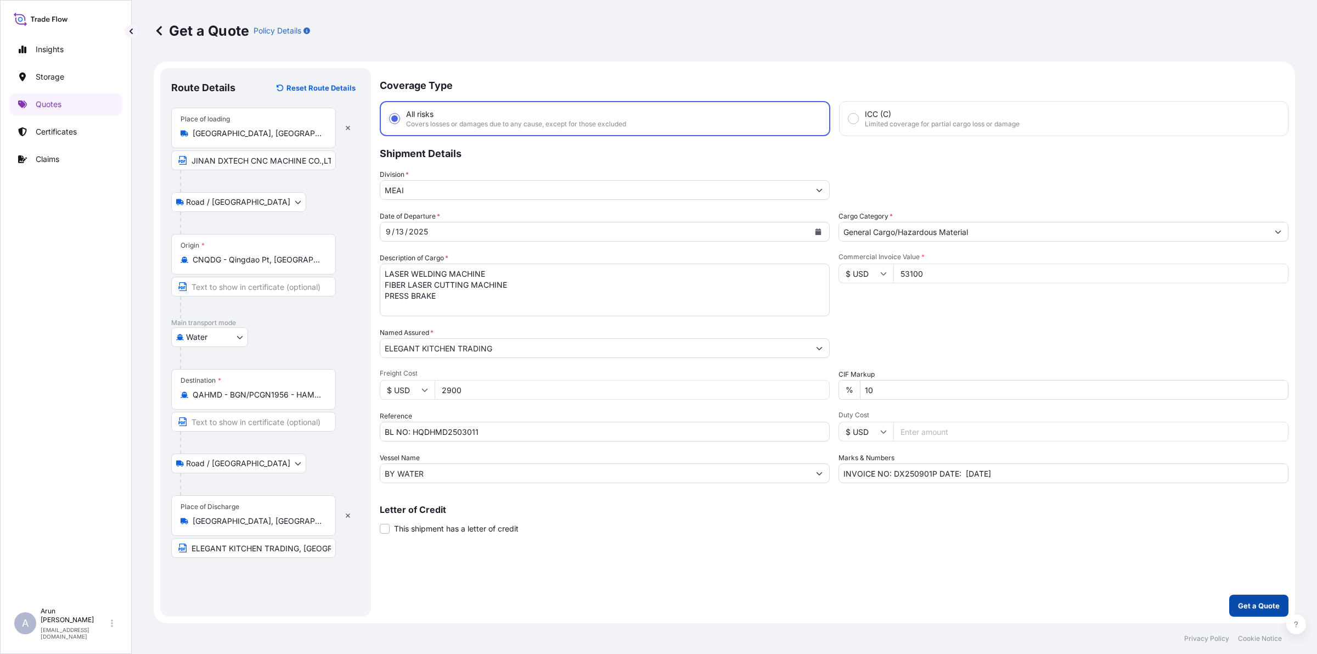
click at [1271, 613] on button "Get a Quote" at bounding box center [1258, 605] width 59 height 22
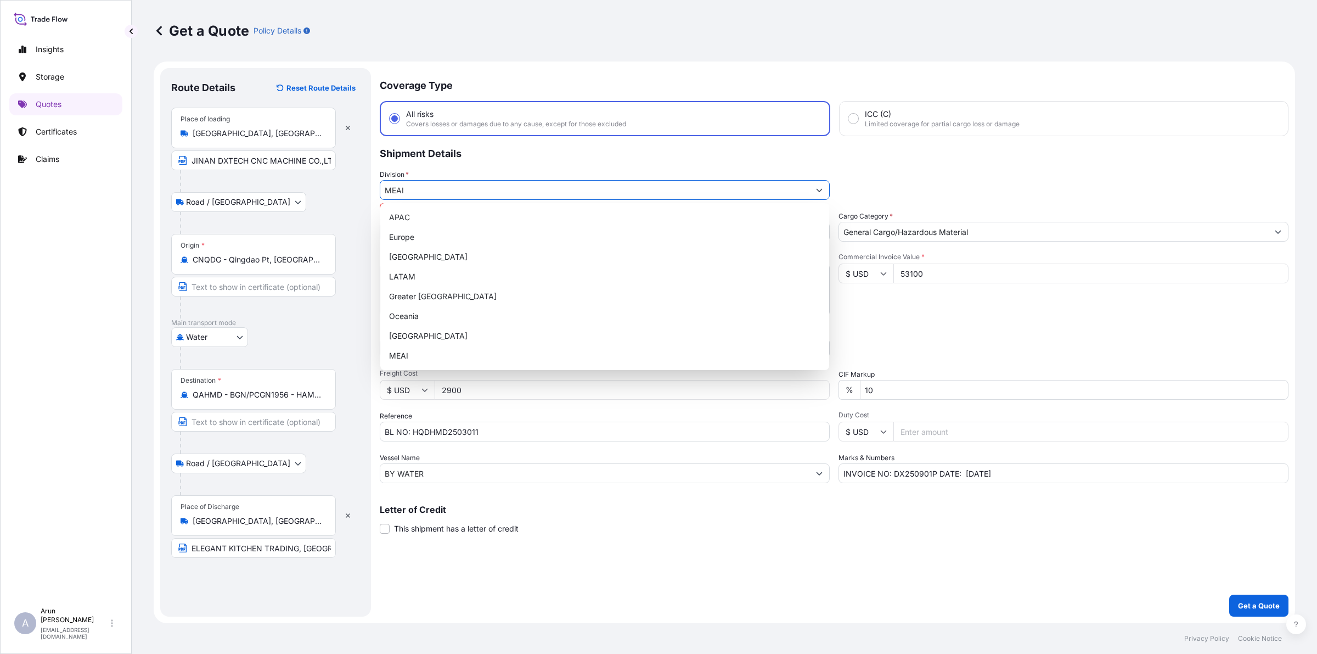
click at [819, 188] on icon "Show suggestions" at bounding box center [819, 190] width 7 height 7
click at [484, 352] on div "MEAI" at bounding box center [605, 356] width 440 height 20
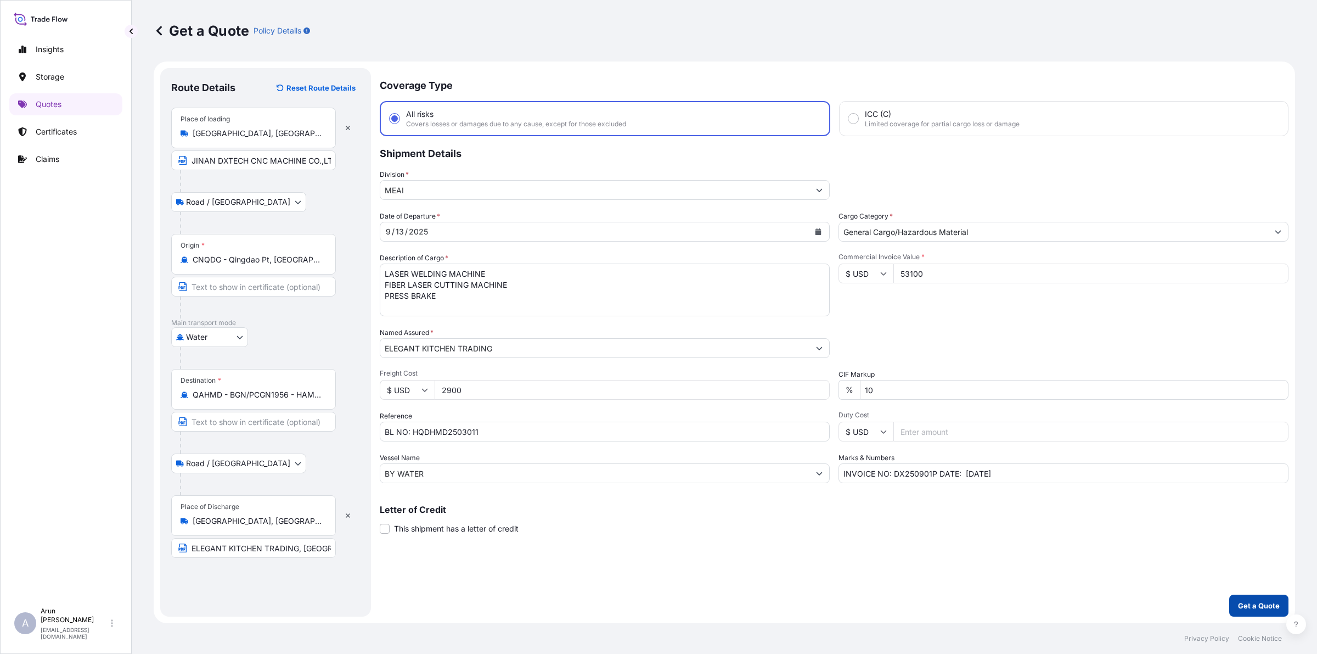
click at [1263, 605] on p "Get a Quote" at bounding box center [1259, 605] width 42 height 11
click at [1278, 605] on p "Get a Quote" at bounding box center [1259, 605] width 42 height 11
